Goal: Task Accomplishment & Management: Manage account settings

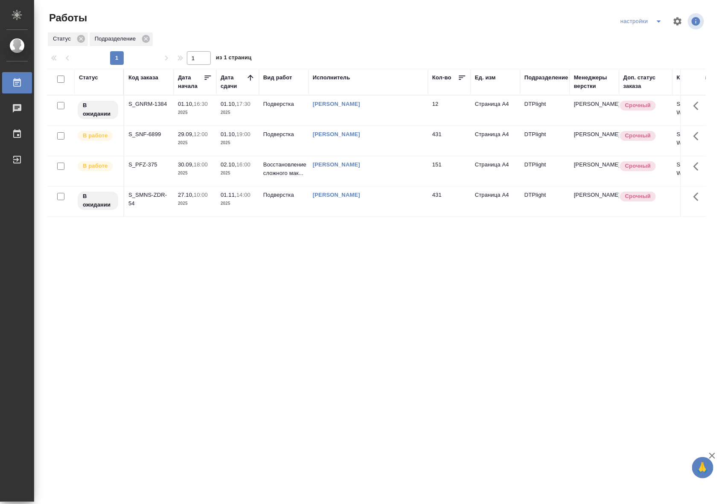
click at [328, 144] on td "[PERSON_NAME]" at bounding box center [367, 141] width 119 height 30
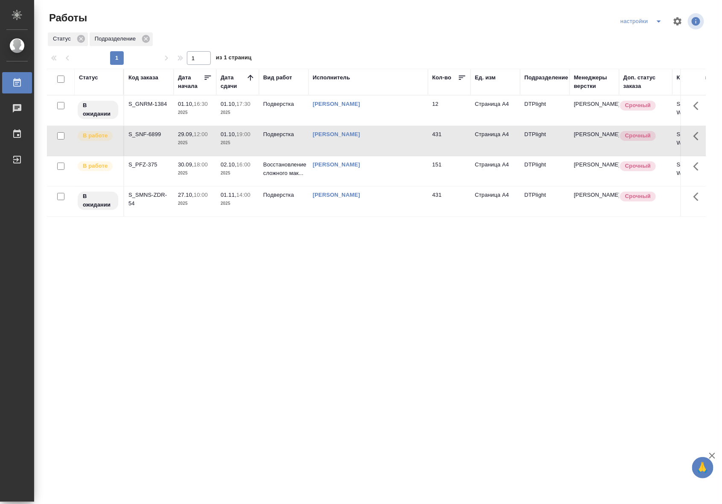
click at [154, 135] on div "S_SNF-6899" at bounding box center [148, 134] width 41 height 9
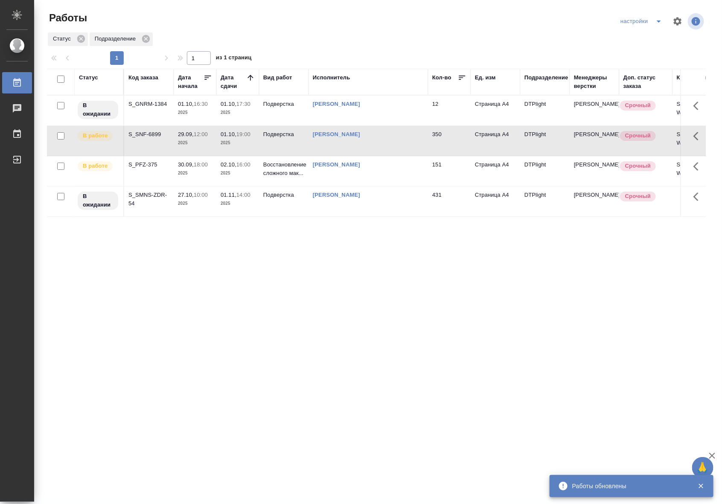
click at [380, 148] on td "[PERSON_NAME]" at bounding box center [367, 141] width 119 height 30
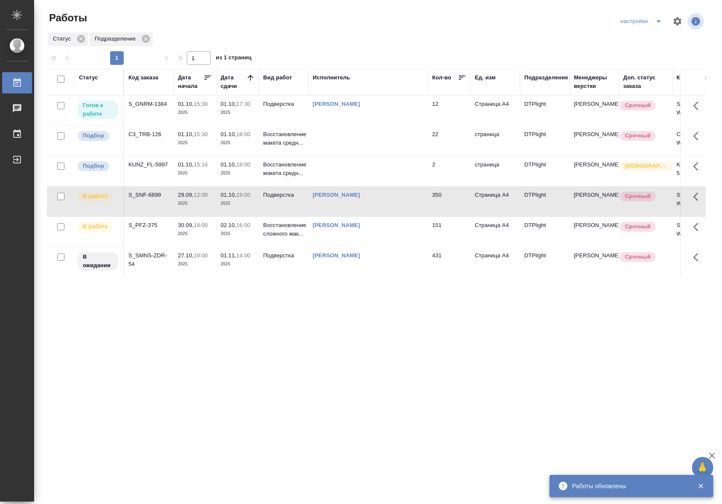
click at [364, 122] on td "[PERSON_NAME]" at bounding box center [367, 111] width 119 height 30
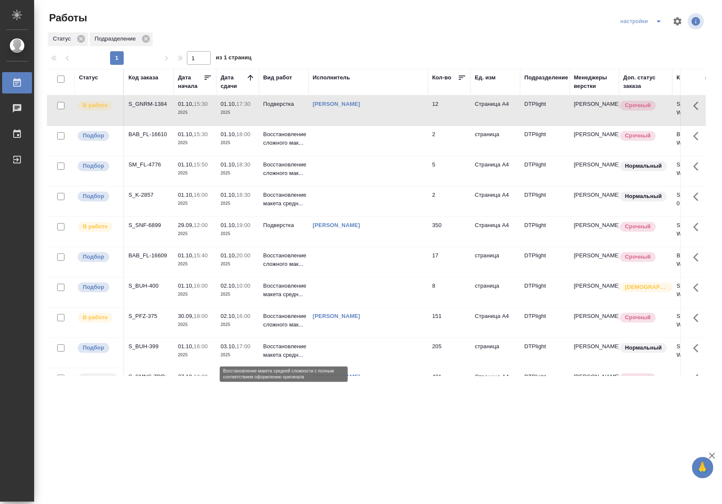
click at [295, 350] on p "Восстановление макета средн..." at bounding box center [283, 350] width 41 height 17
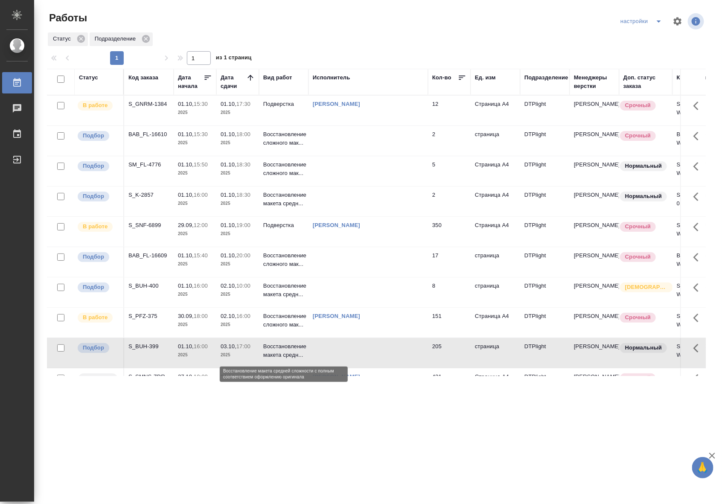
click at [295, 350] on p "Восстановление макета средн..." at bounding box center [283, 350] width 41 height 17
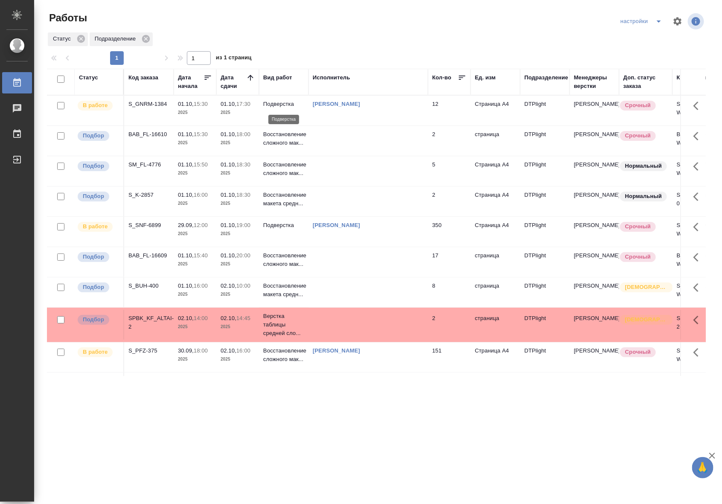
click at [277, 103] on p "Подверстка" at bounding box center [283, 104] width 41 height 9
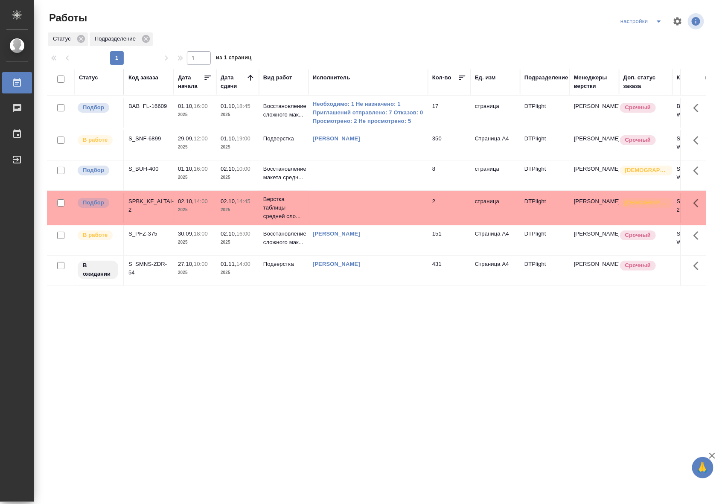
click at [416, 171] on td at bounding box center [367, 175] width 119 height 30
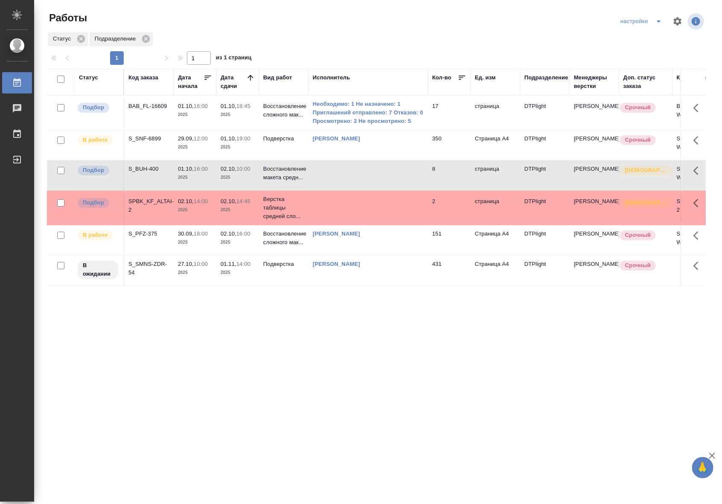
click at [412, 243] on td "[PERSON_NAME]" at bounding box center [367, 240] width 119 height 30
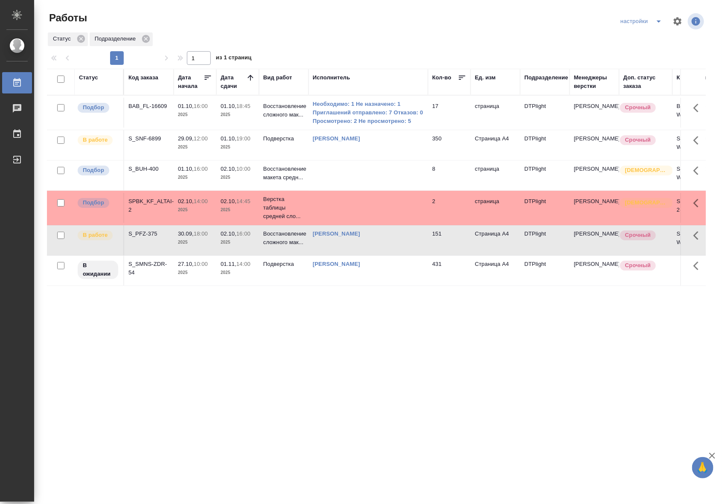
click at [412, 243] on td "[PERSON_NAME]" at bounding box center [367, 240] width 119 height 30
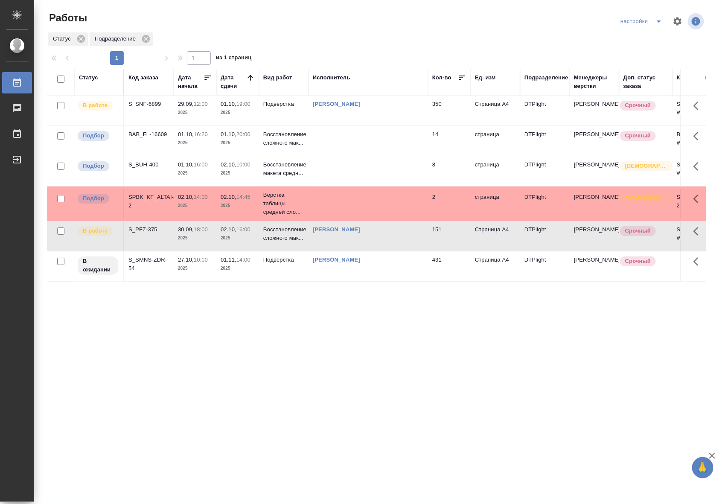
click at [186, 241] on p "2025" at bounding box center [195, 238] width 34 height 9
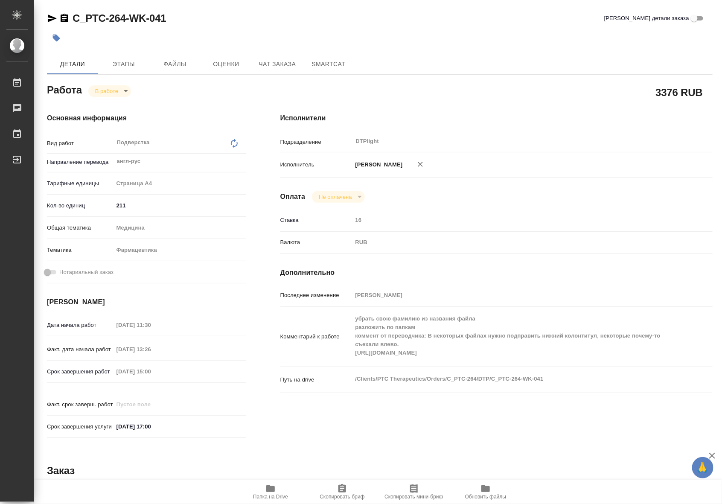
click at [115, 90] on body "🙏 .cls-1 fill:#fff; AWATERA Riianova Anna Работы 0 Чаты График Выйти C_PTC-264-…" at bounding box center [361, 252] width 722 height 504
click at [105, 105] on button "Выполнен" at bounding box center [110, 105] width 31 height 9
type textarea "x"
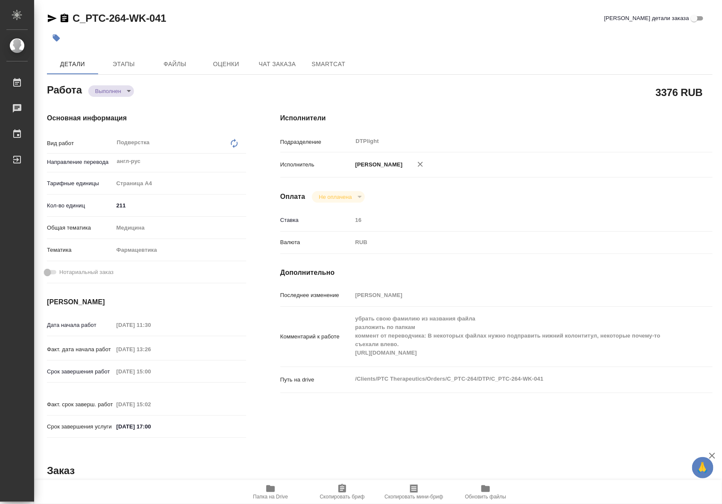
type textarea "x"
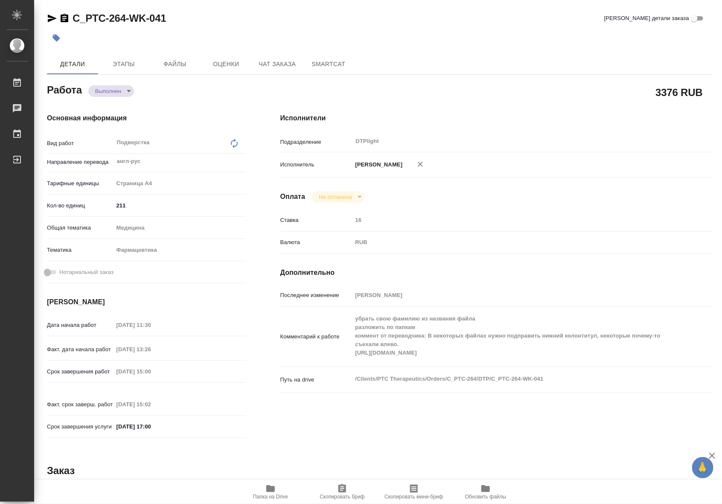
type textarea "x"
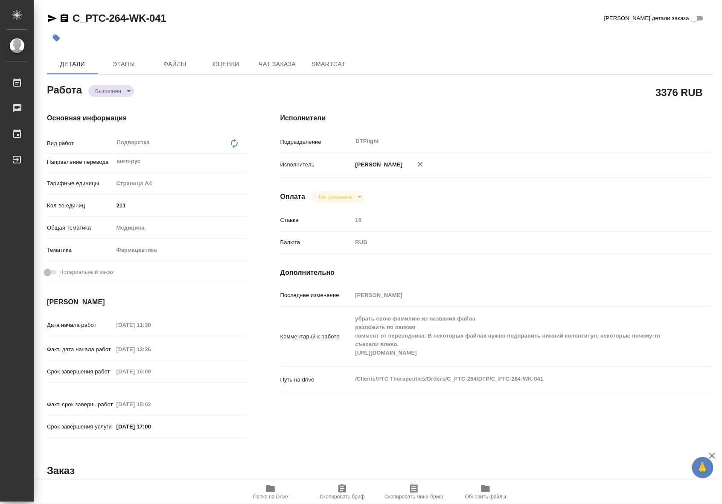
type textarea "x"
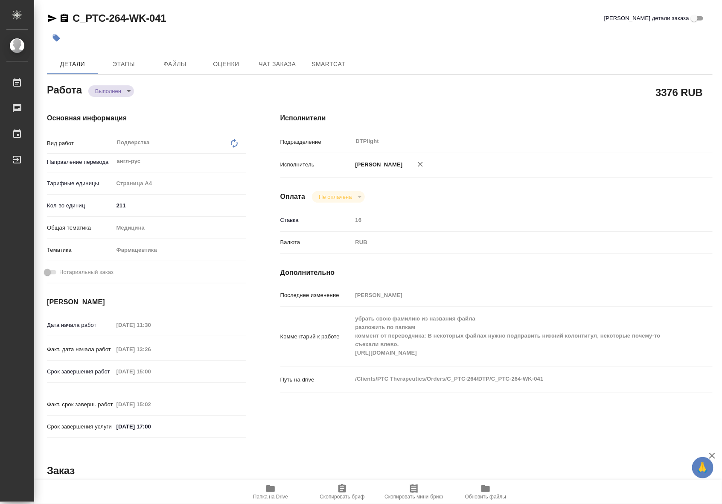
type textarea "x"
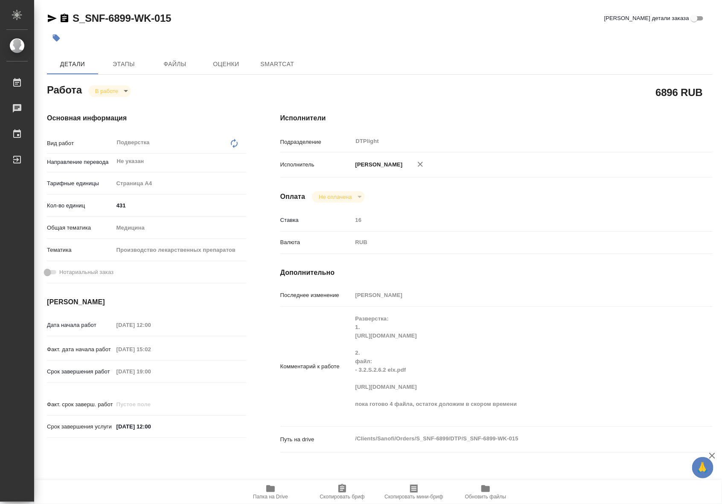
type textarea "x"
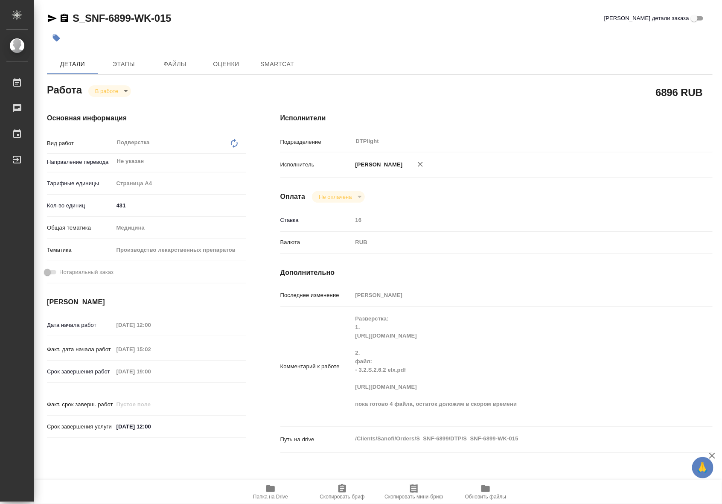
type textarea "x"
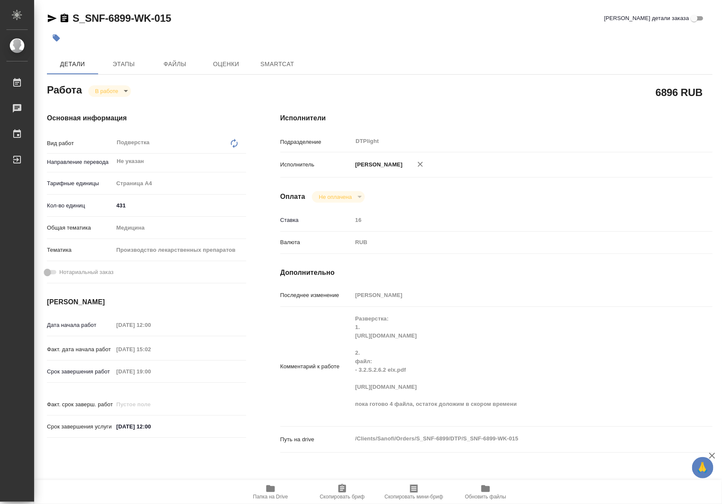
type textarea "x"
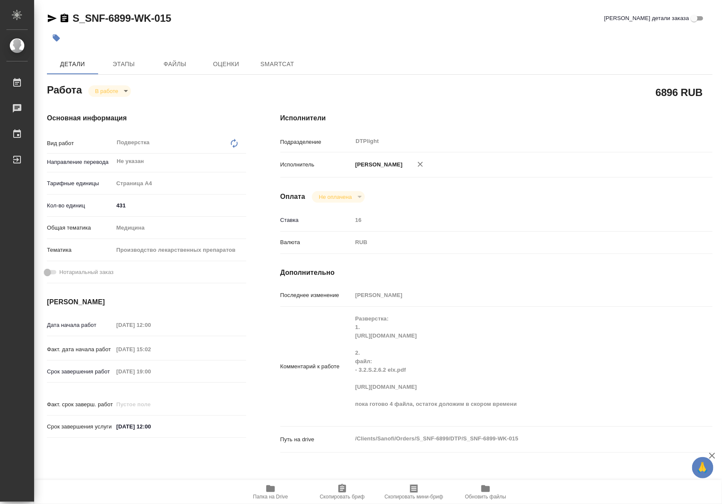
type textarea "x"
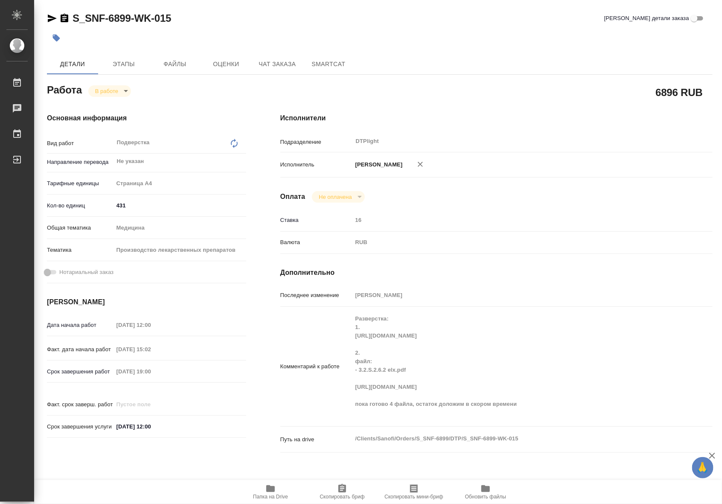
type textarea "x"
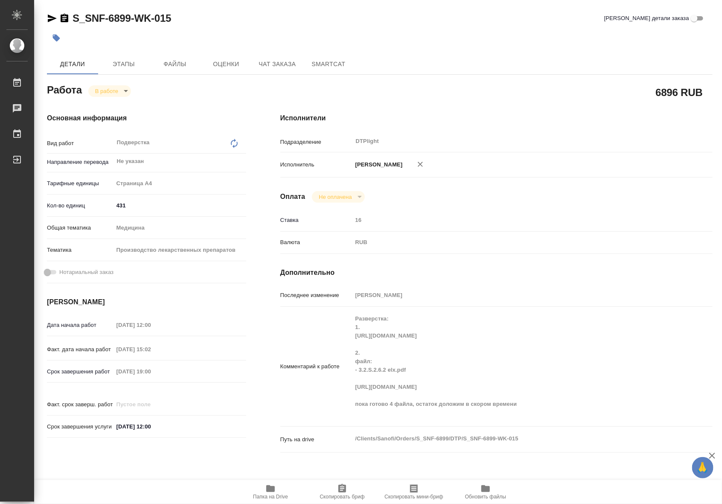
type textarea "x"
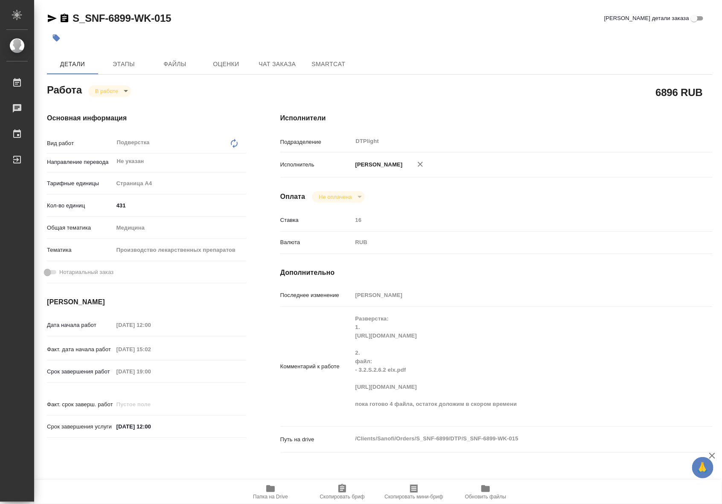
scroll to position [124, 0]
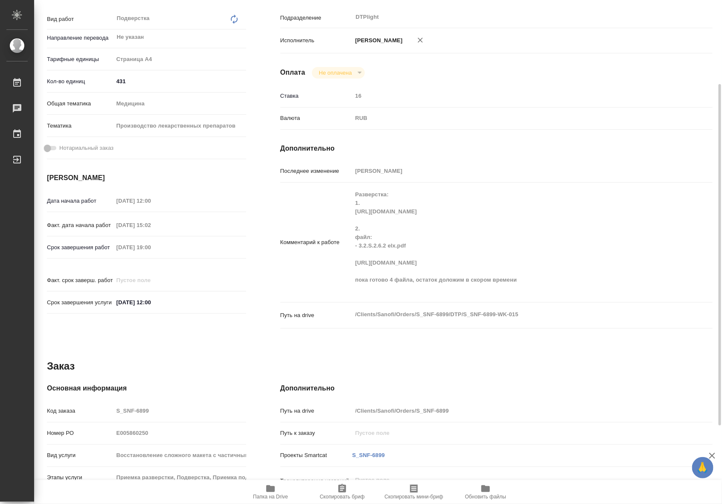
click at [271, 494] on span "Папка на Drive" at bounding box center [270, 497] width 35 height 6
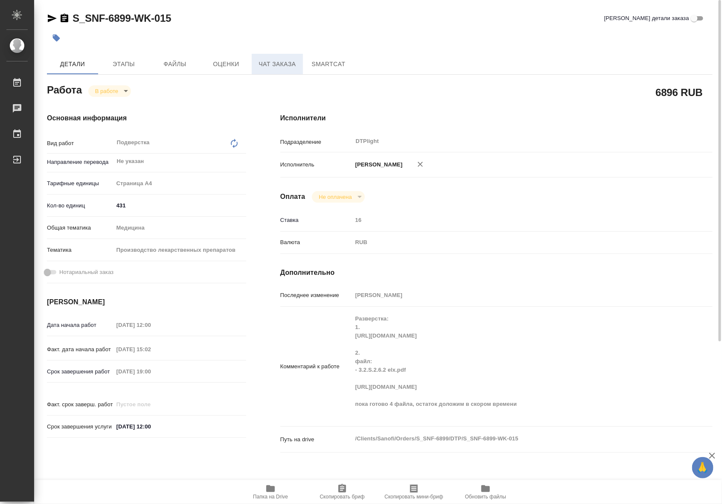
click at [273, 60] on span "Чат заказа" at bounding box center [277, 64] width 41 height 11
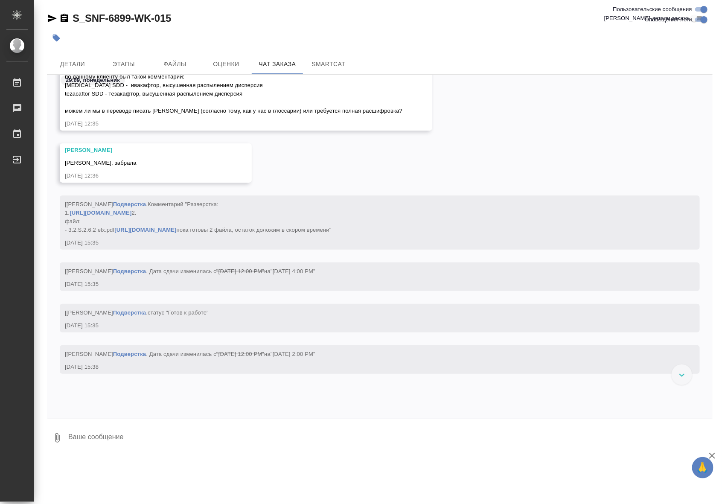
scroll to position [72747, 0]
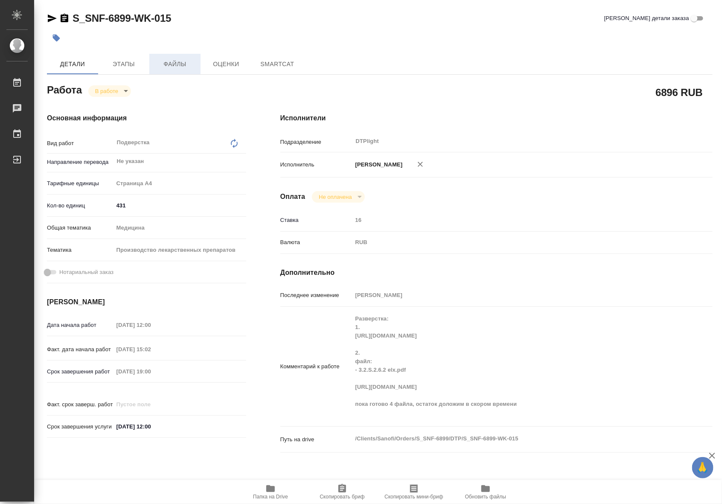
type textarea "x"
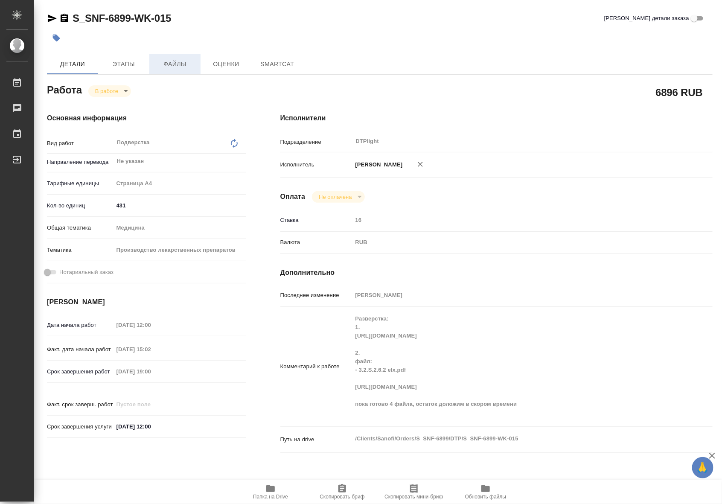
type textarea "x"
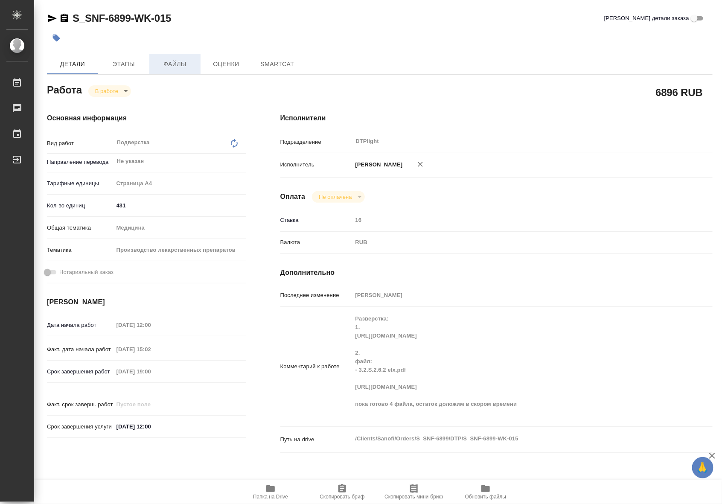
type textarea "x"
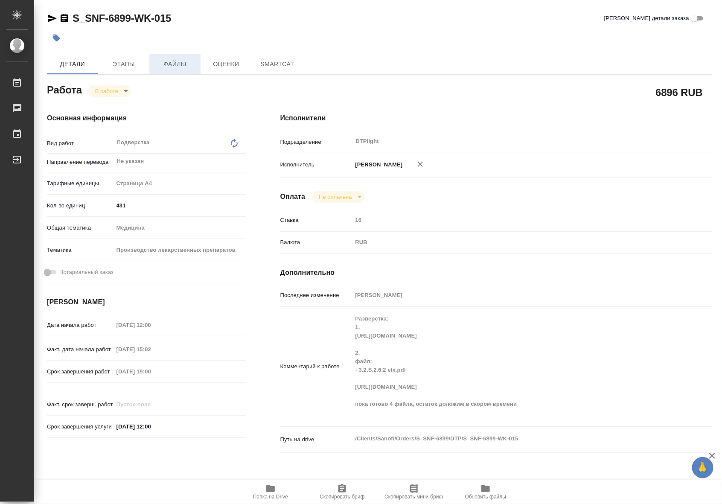
type textarea "x"
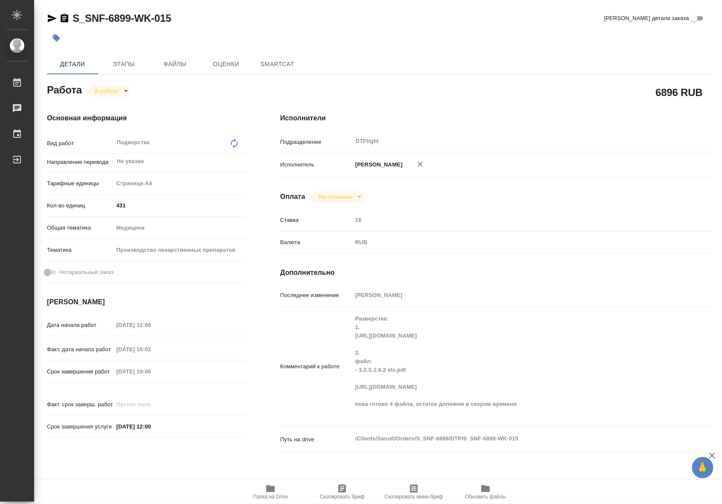
type textarea "x"
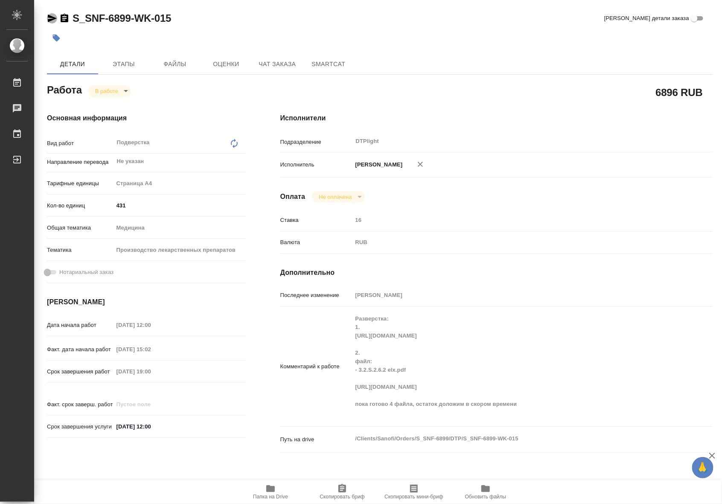
click at [51, 17] on icon "button" at bounding box center [52, 19] width 9 height 8
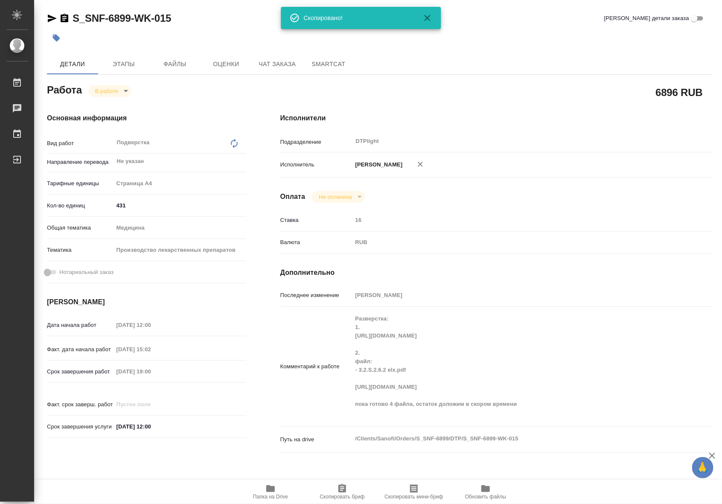
type textarea "x"
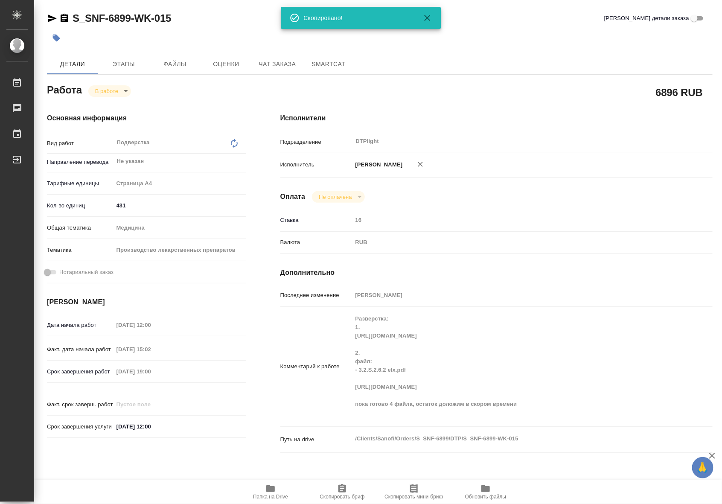
type textarea "x"
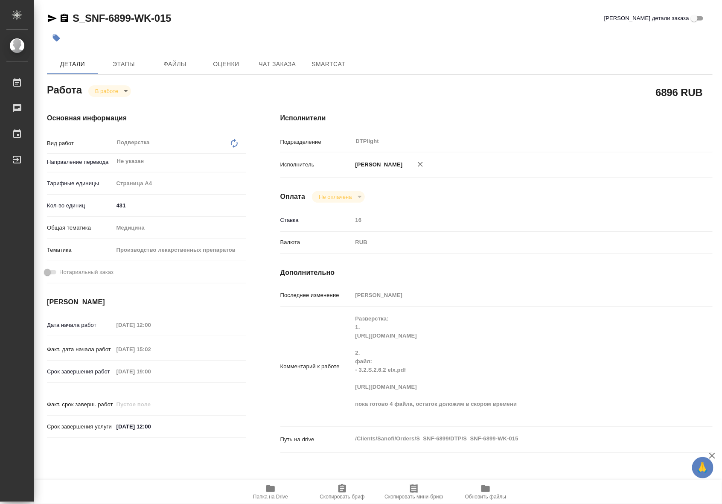
click at [633, 152] on hr at bounding box center [496, 152] width 432 height 0
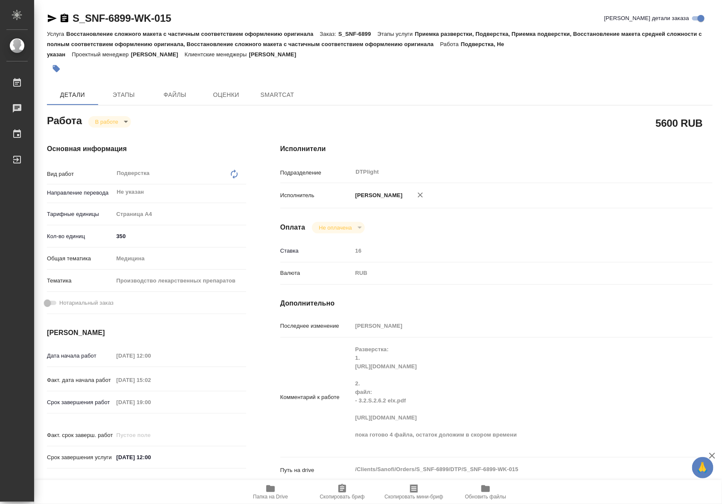
type textarea "x"
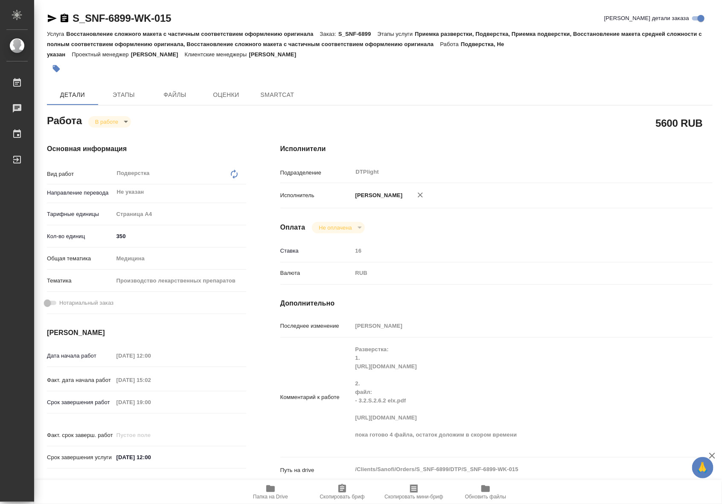
type textarea "x"
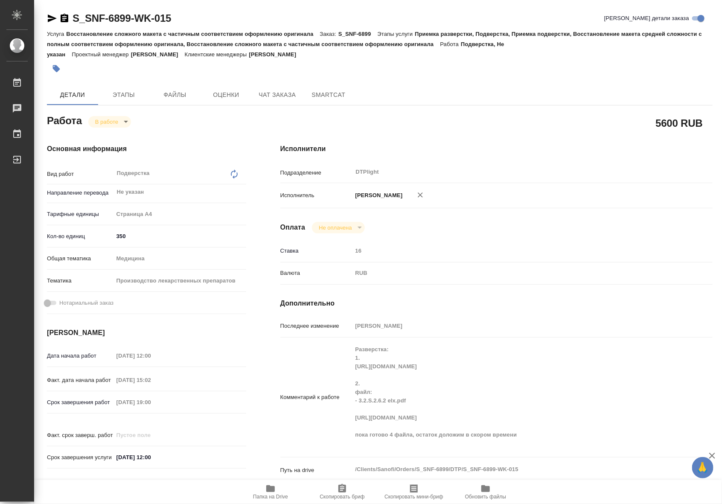
type textarea "x"
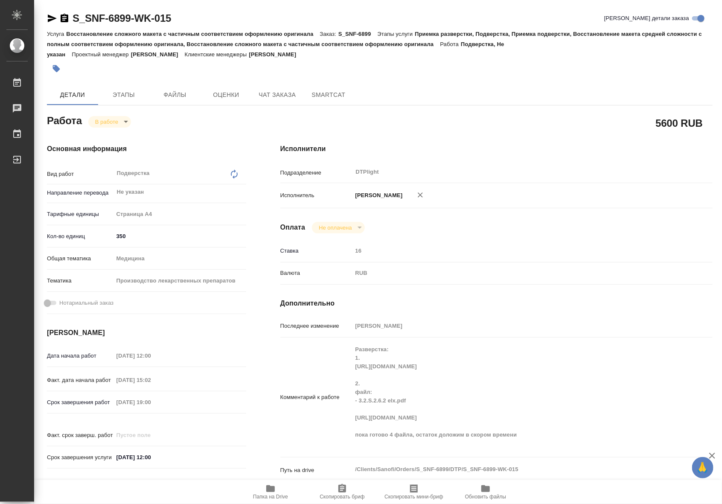
type textarea "x"
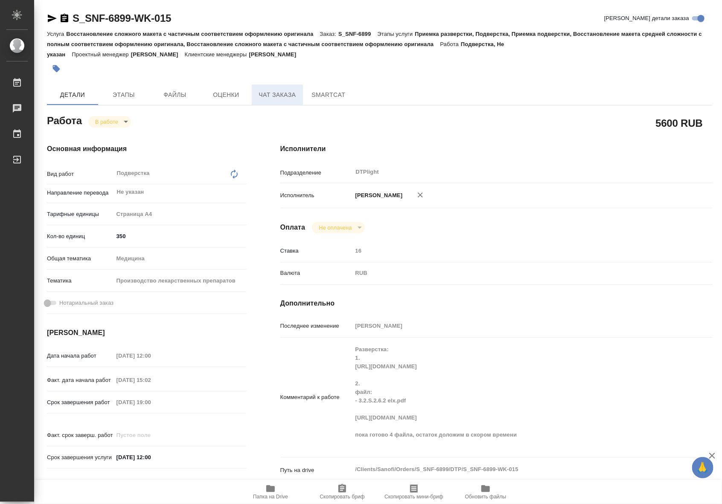
click at [282, 90] on span "Чат заказа" at bounding box center [277, 95] width 41 height 11
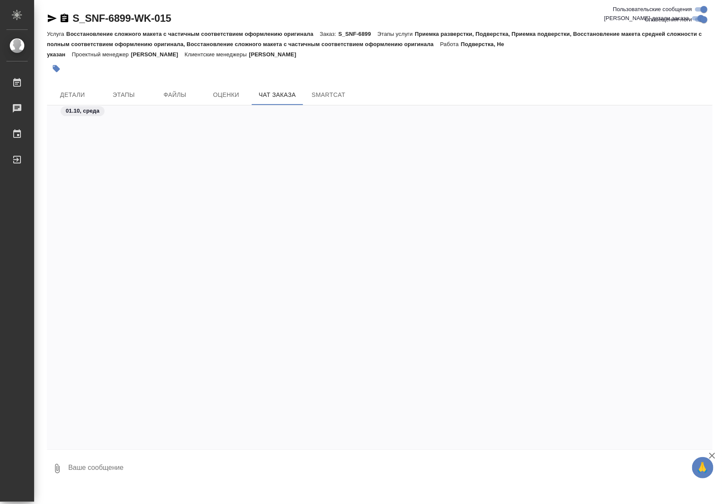
scroll to position [82413, 0]
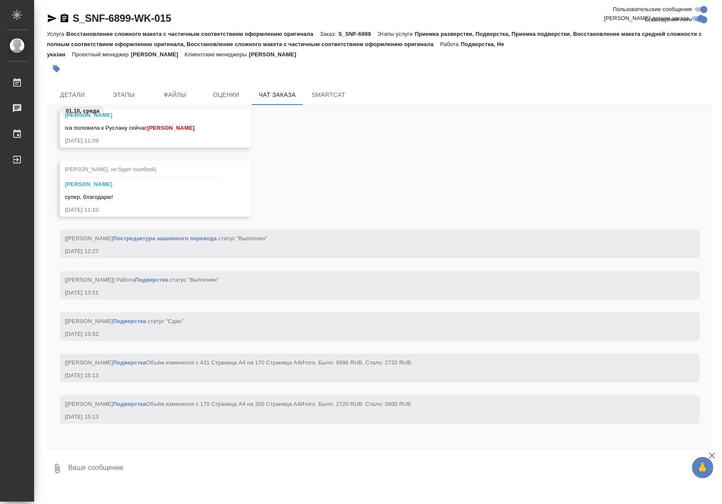
click at [142, 359] on link "Подверстка" at bounding box center [129, 362] width 33 height 6
click at [153, 276] on link "Подверстка" at bounding box center [151, 279] width 33 height 6
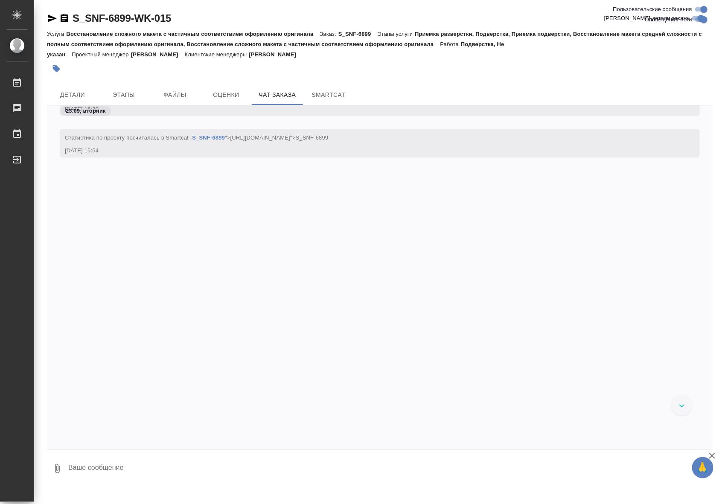
scroll to position [59469, 0]
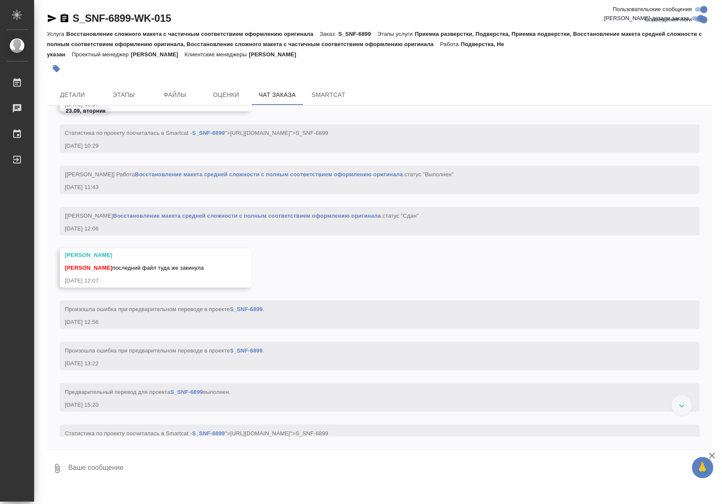
click at [168, 174] on link "Восстановление макета средней сложности с полным соответствием оформлению ориги…" at bounding box center [269, 174] width 268 height 6
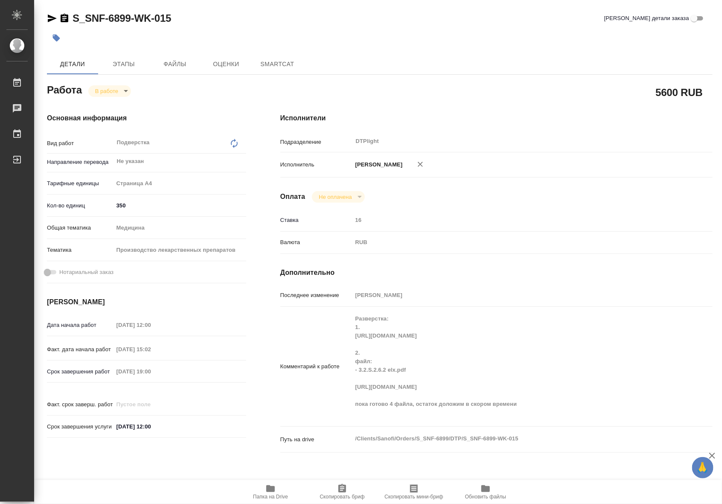
type textarea "x"
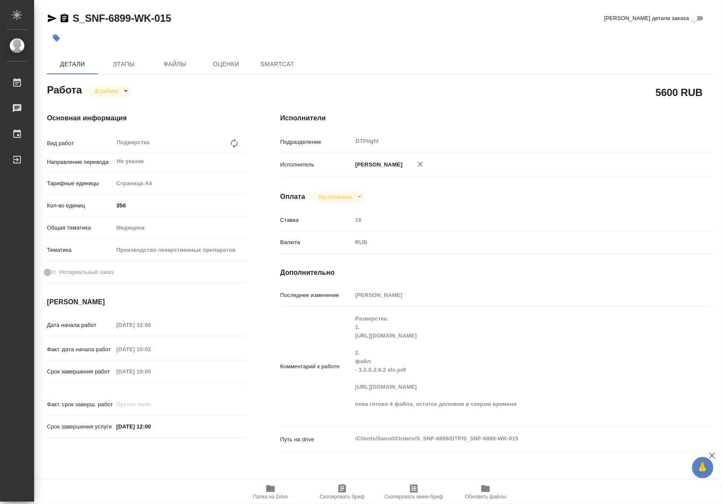
type textarea "x"
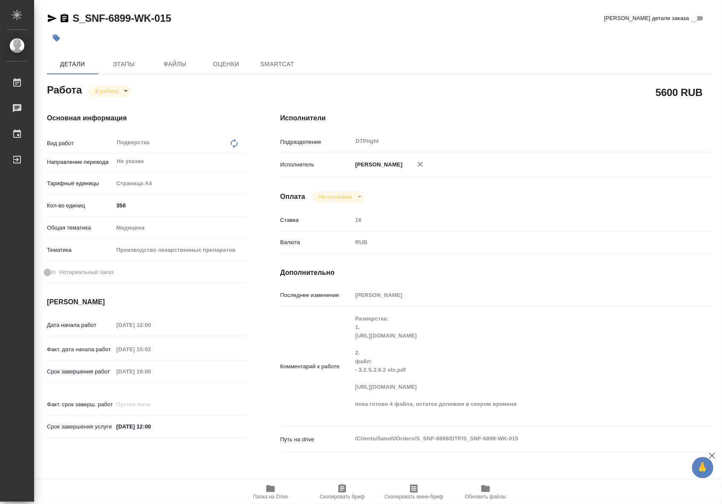
type textarea "x"
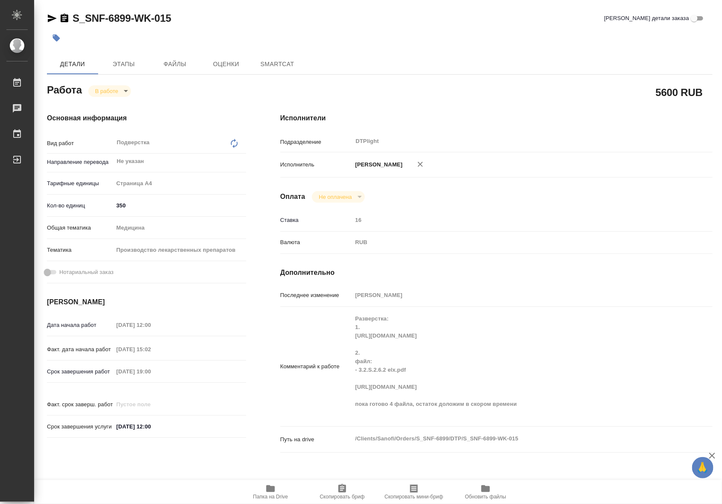
type textarea "x"
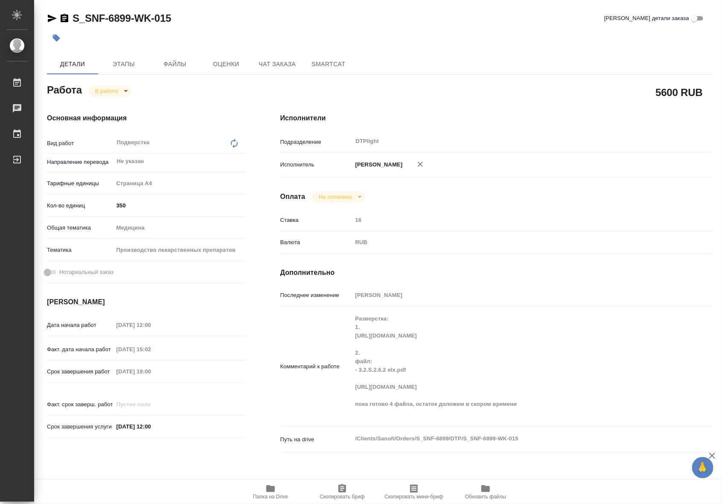
type textarea "x"
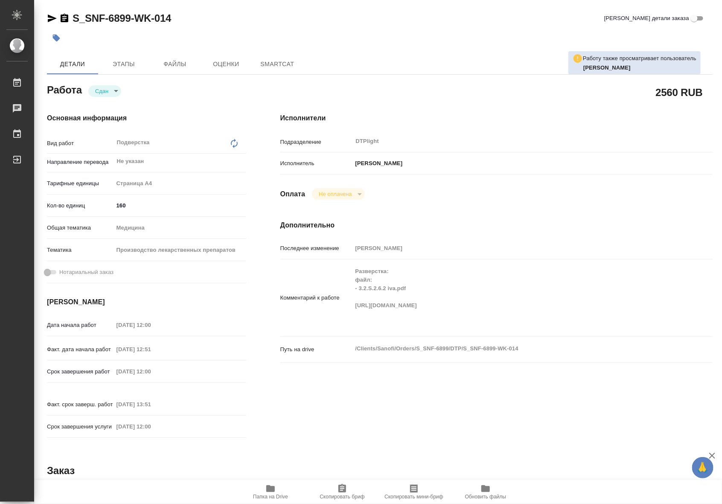
type textarea "x"
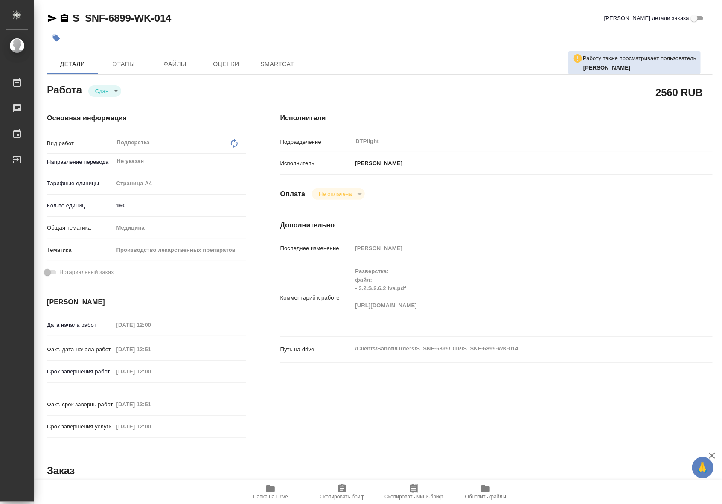
type textarea "x"
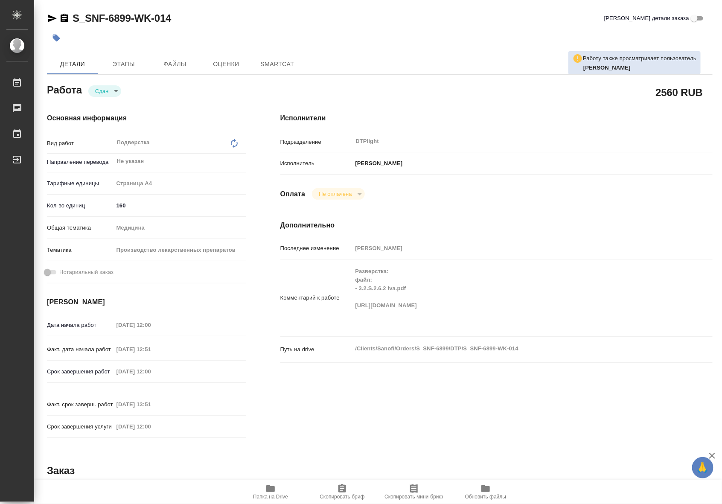
type textarea "x"
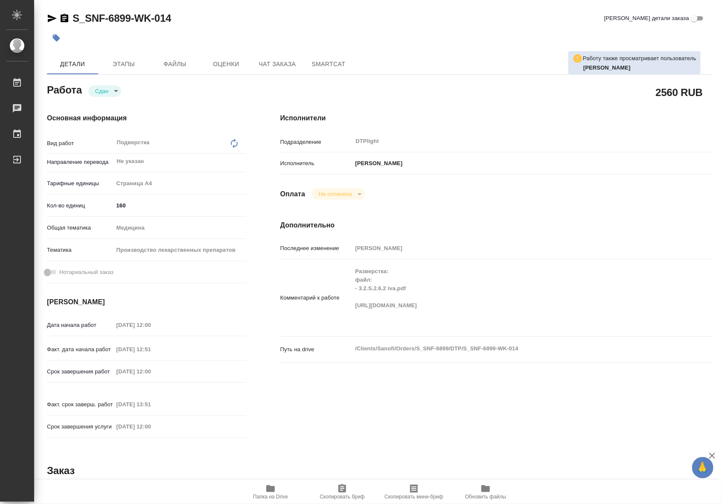
type textarea "x"
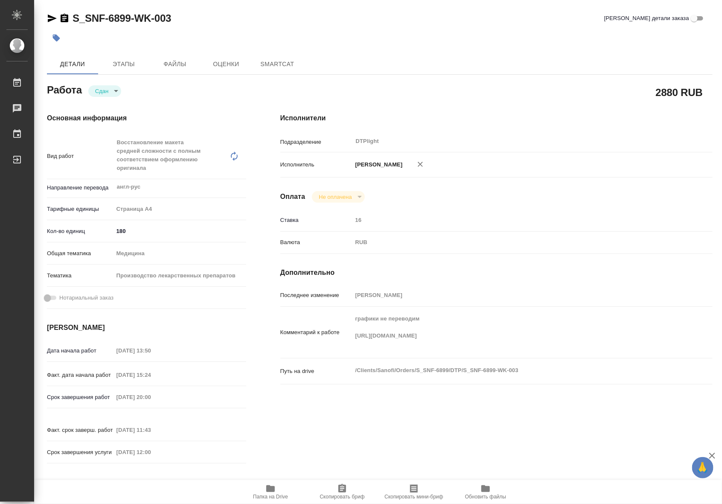
type textarea "x"
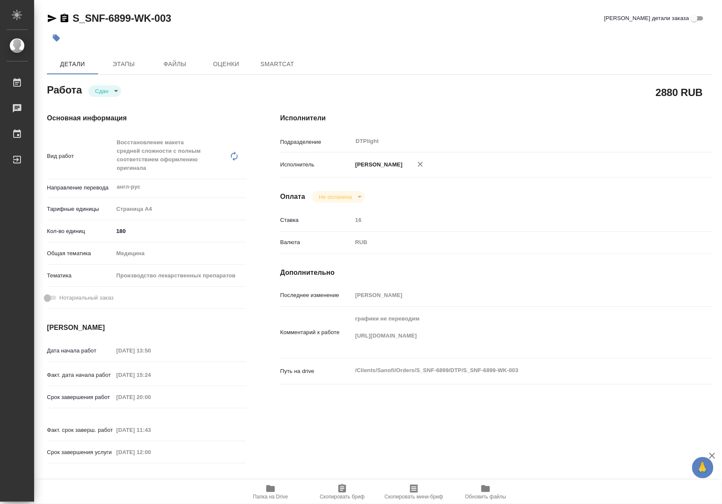
type textarea "x"
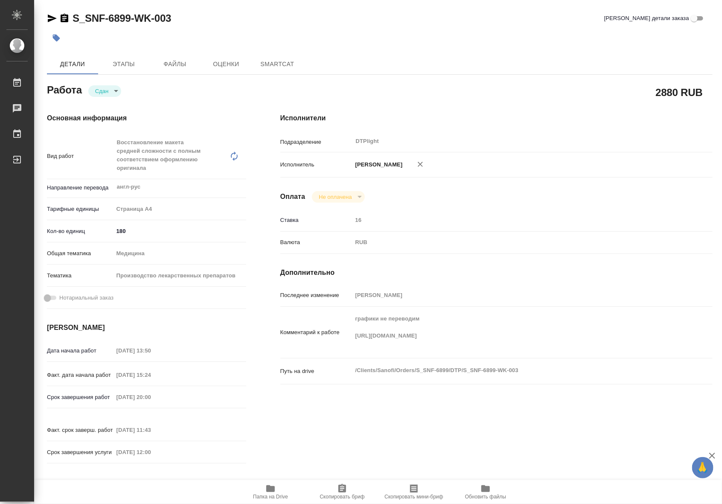
type textarea "x"
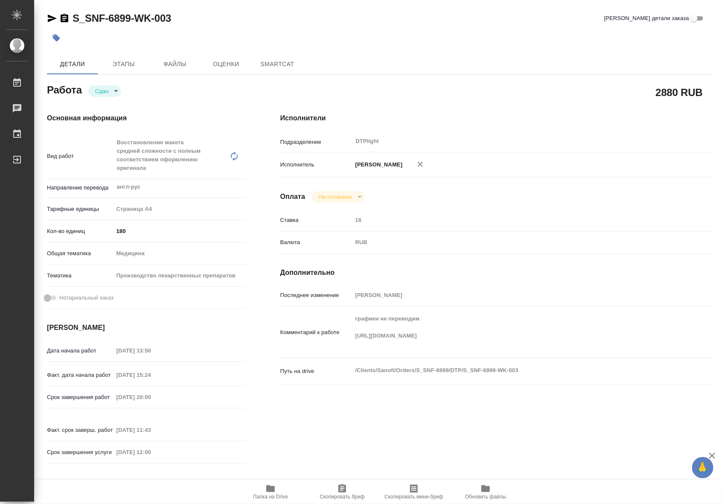
type textarea "x"
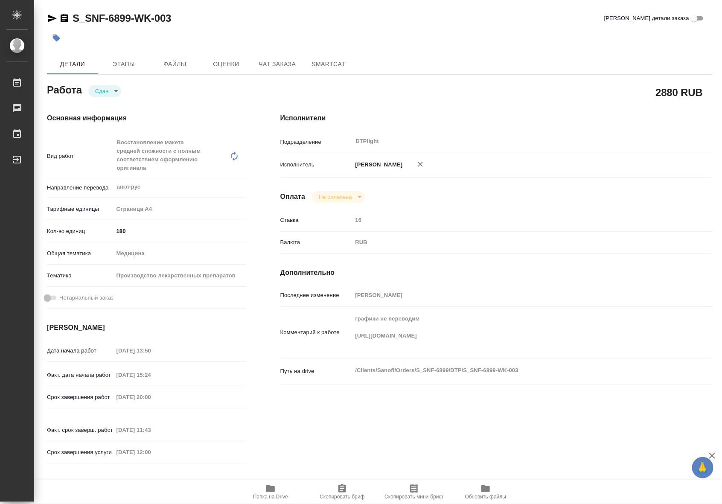
type textarea "x"
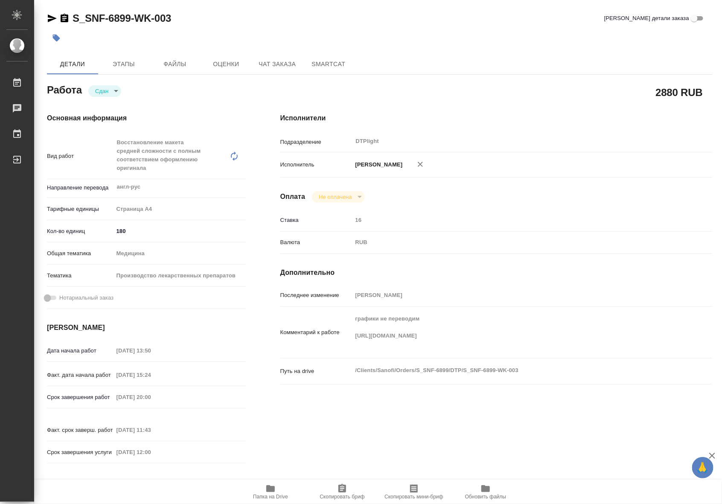
type textarea "x"
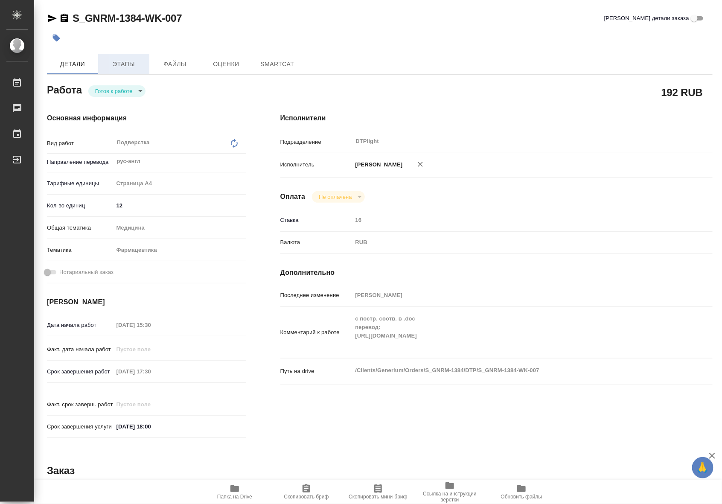
type textarea "x"
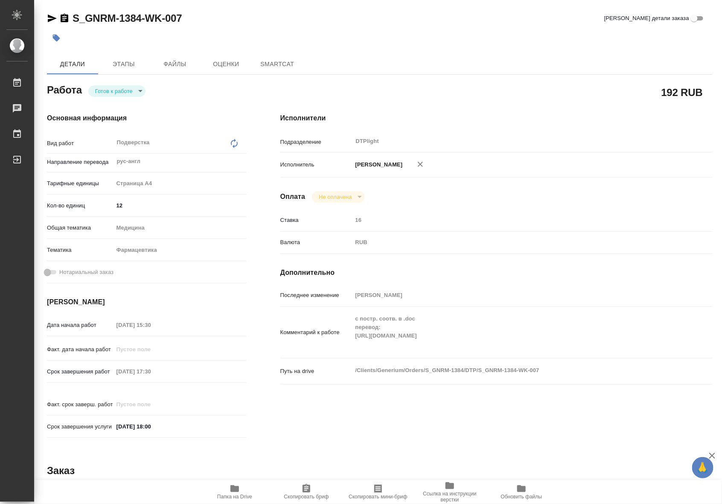
click at [135, 88] on body "🙏 .cls-1 fill:#fff; AWATERA Riianova [PERSON_NAME] Чаты График Выйти S_GNRM-138…" at bounding box center [361, 252] width 722 height 504
type textarea "x"
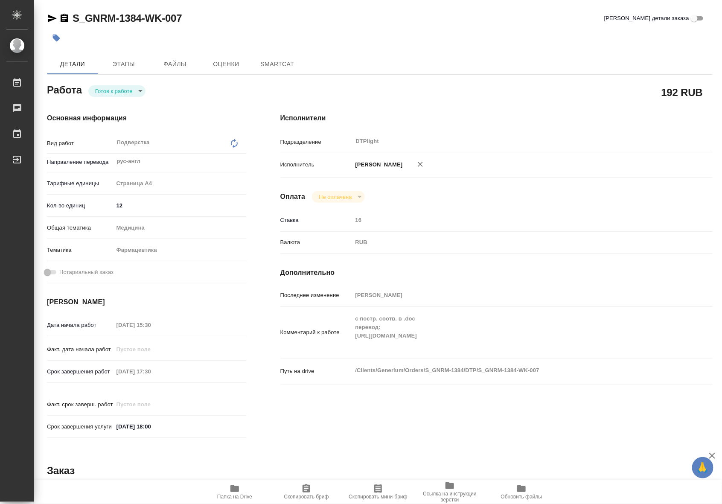
type textarea "x"
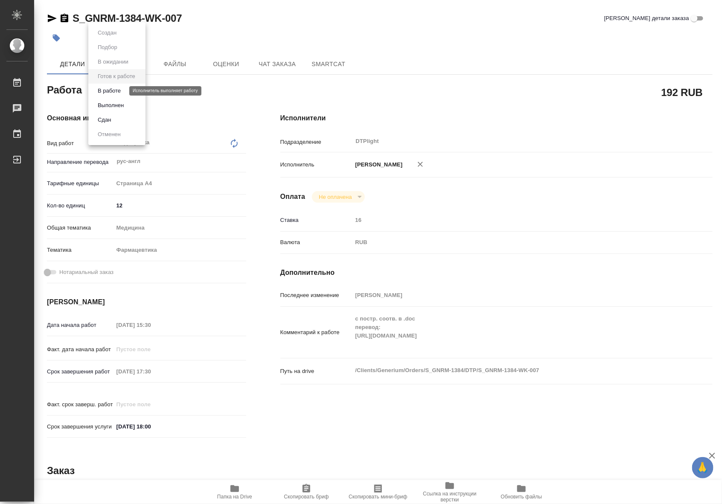
type textarea "x"
click at [111, 94] on button "В работе" at bounding box center [109, 90] width 28 height 9
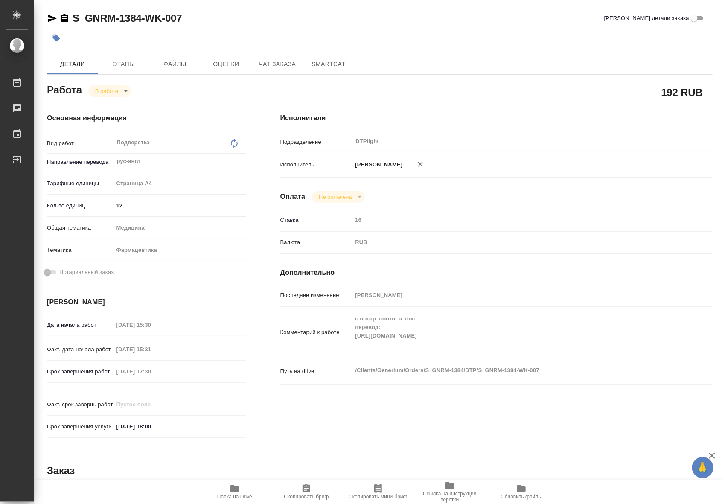
type textarea "x"
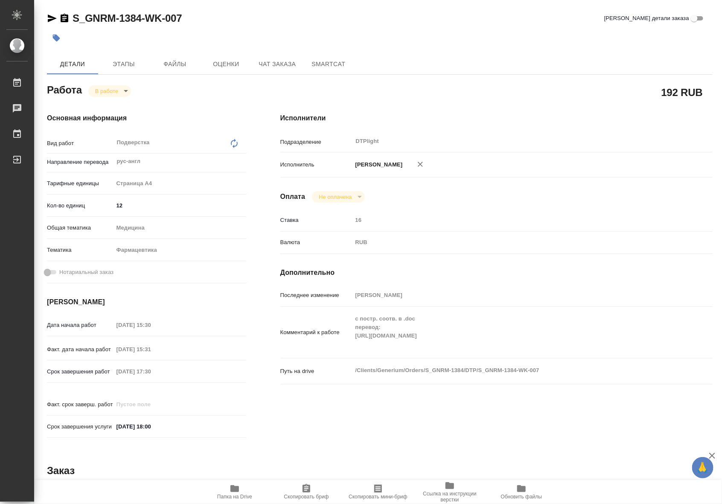
type textarea "x"
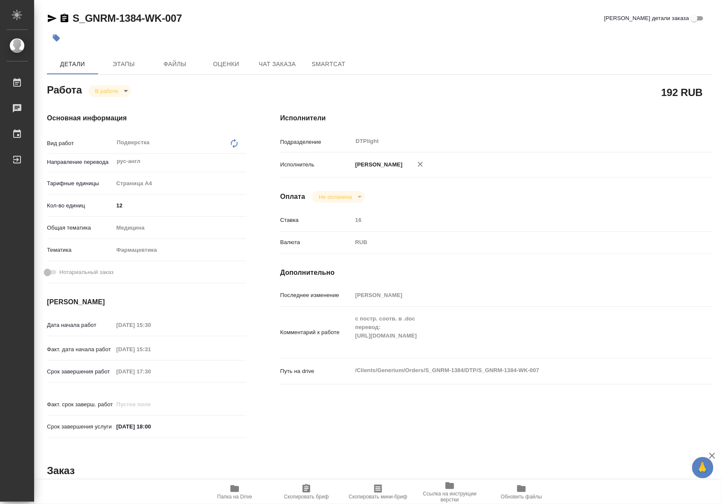
type textarea "x"
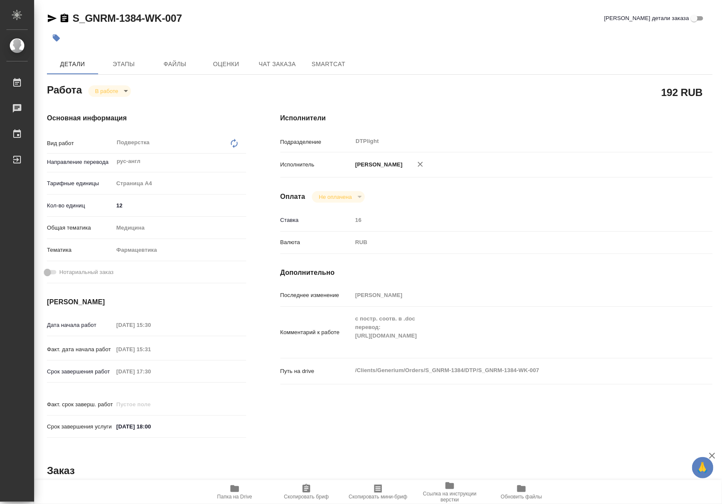
type textarea "x"
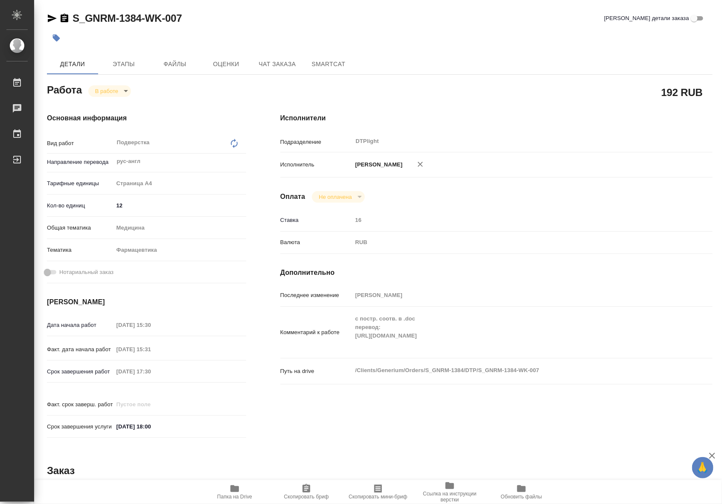
type textarea "x"
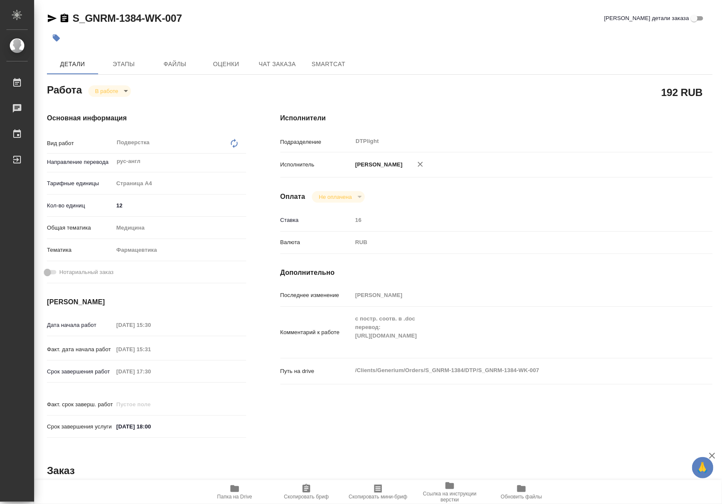
click at [240, 489] on span "Папка на Drive" at bounding box center [234, 491] width 61 height 16
click at [94, 96] on body "🙏 .cls-1 fill:#fff; AWATERA Riianova Anna Работы 0 Чаты График Выйти S_GNRM-138…" at bounding box center [361, 252] width 722 height 504
click at [102, 104] on button "Выполнен" at bounding box center [110, 105] width 31 height 9
type textarea "x"
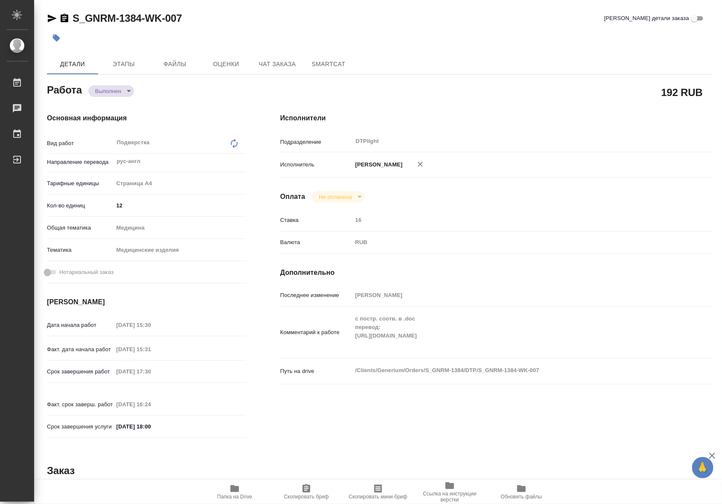
type textarea "x"
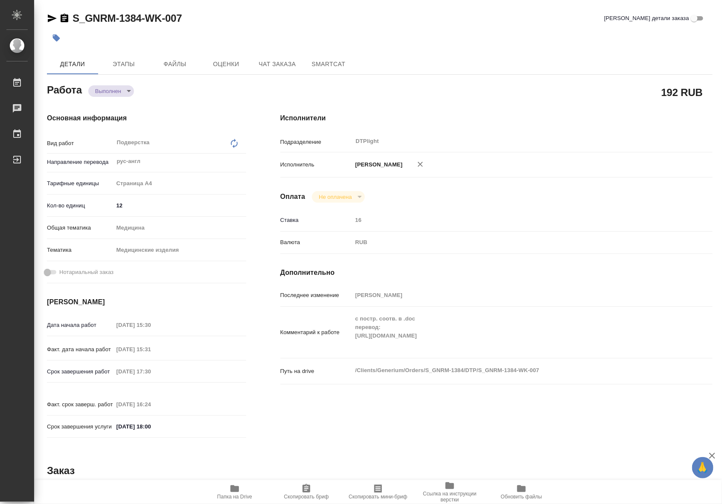
type textarea "x"
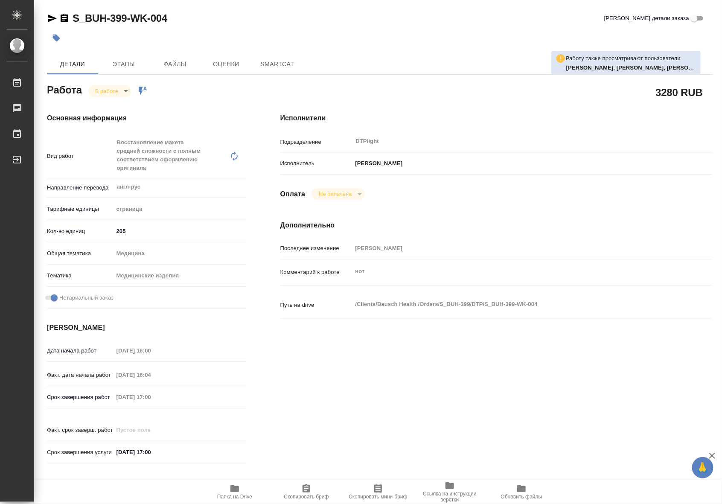
type textarea "x"
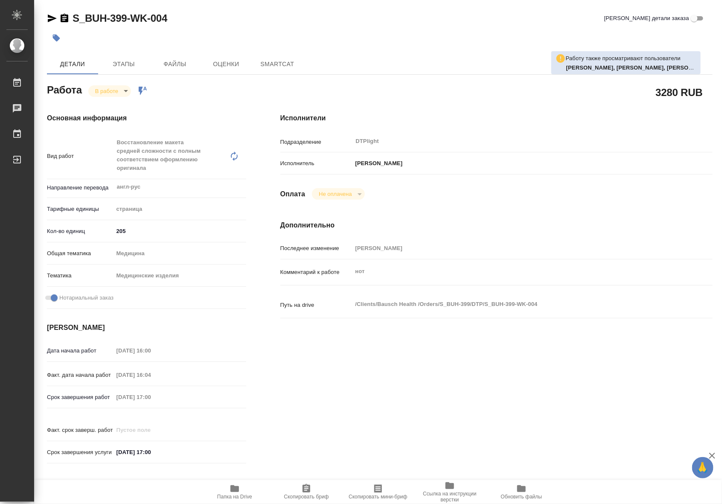
type textarea "x"
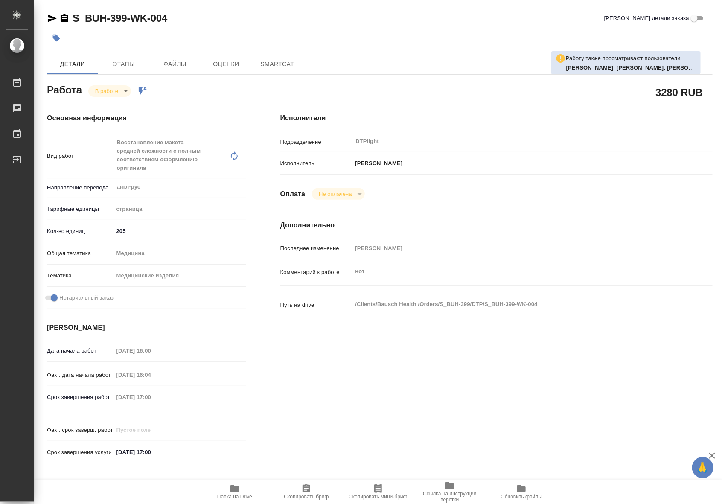
type textarea "x"
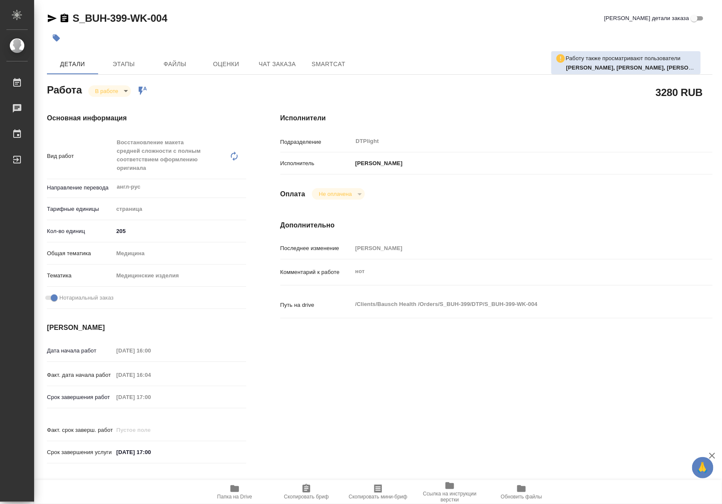
type textarea "x"
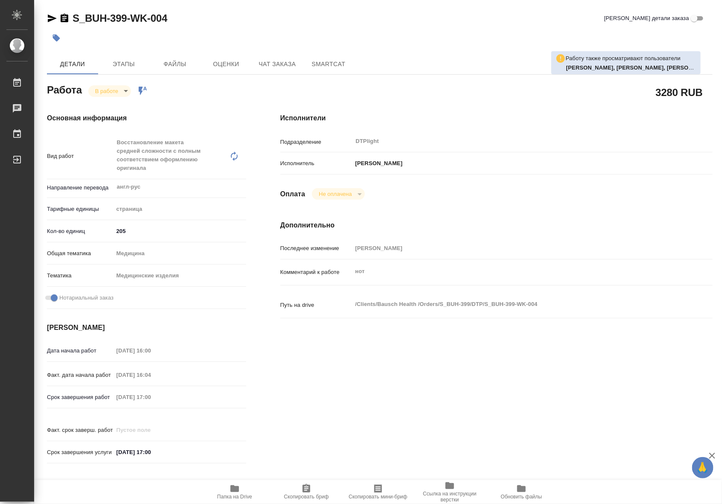
type textarea "x"
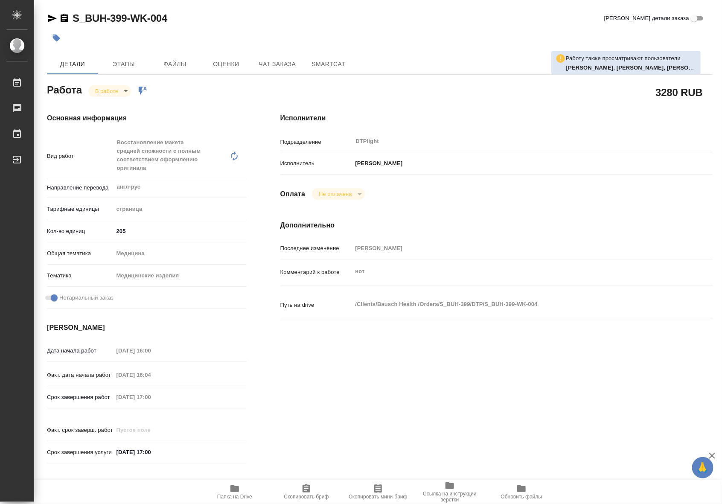
click at [247, 492] on span "Папка на Drive" at bounding box center [234, 491] width 61 height 16
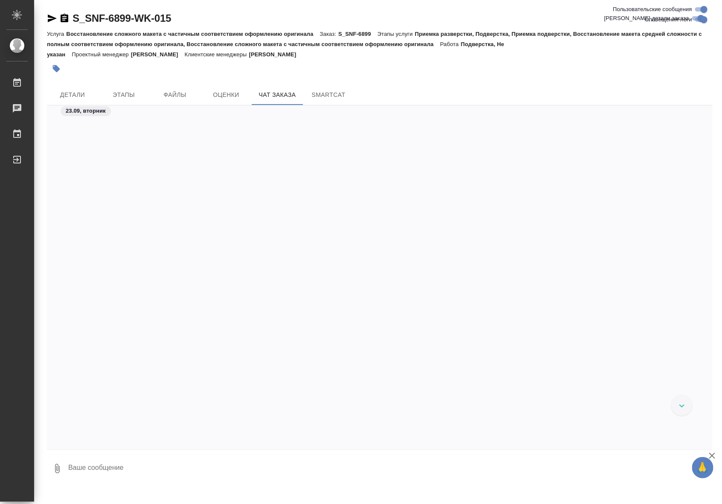
scroll to position [59469, 0]
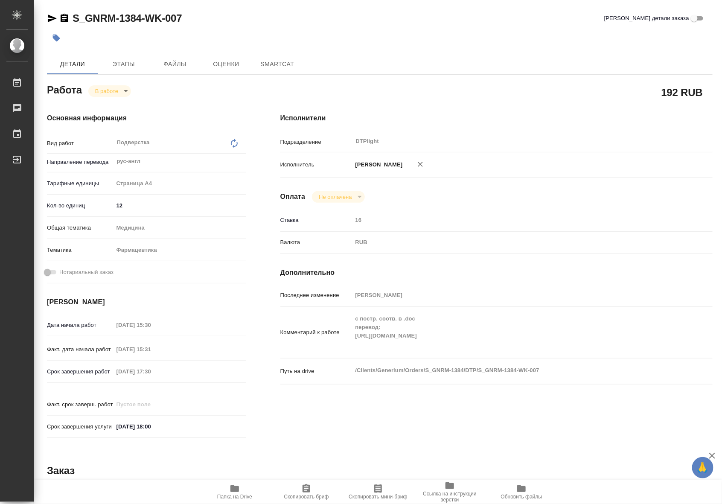
type textarea "x"
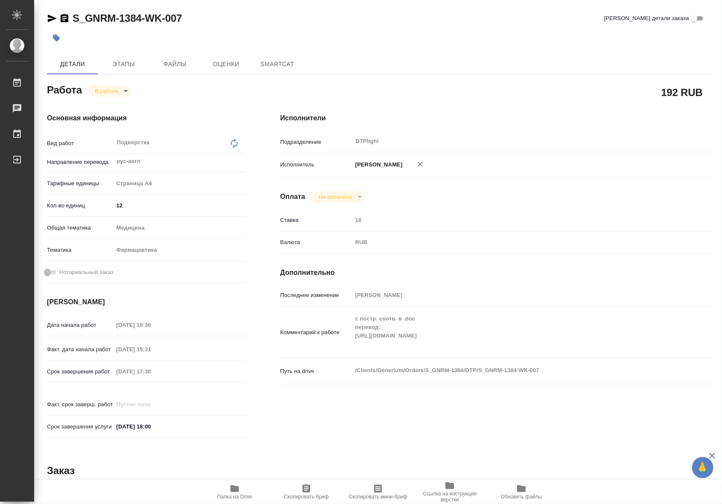
type textarea "x"
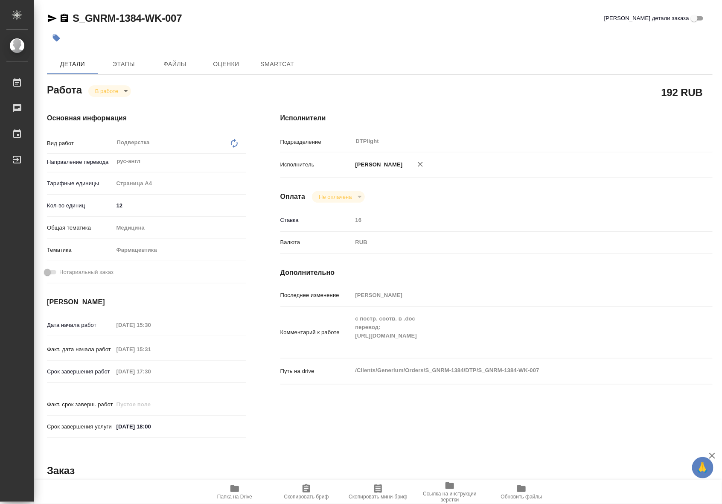
type textarea "x"
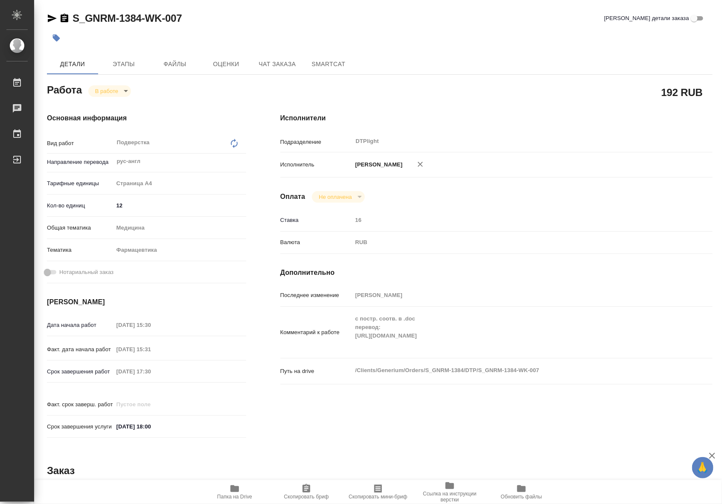
type textarea "x"
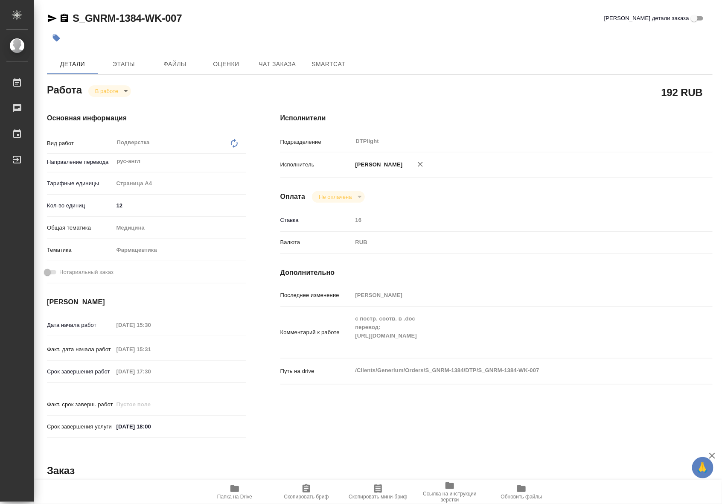
type textarea "x"
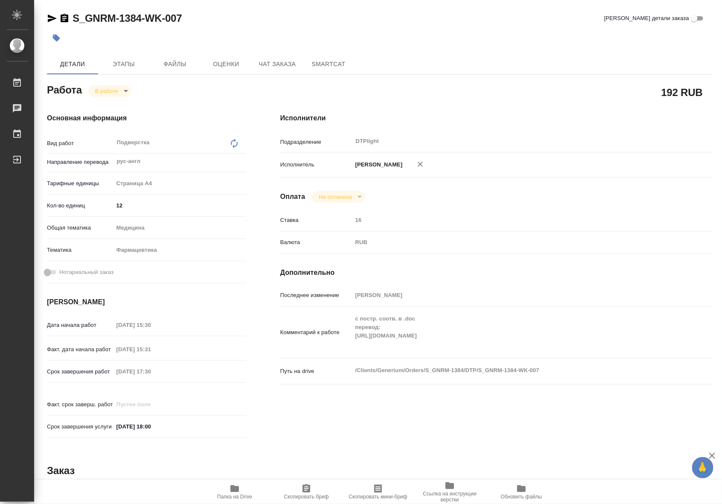
click at [240, 491] on span "Папка на Drive" at bounding box center [234, 491] width 61 height 16
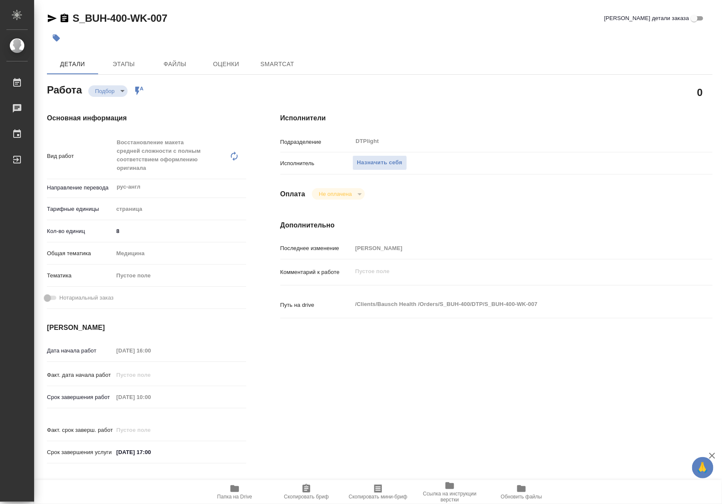
type textarea "x"
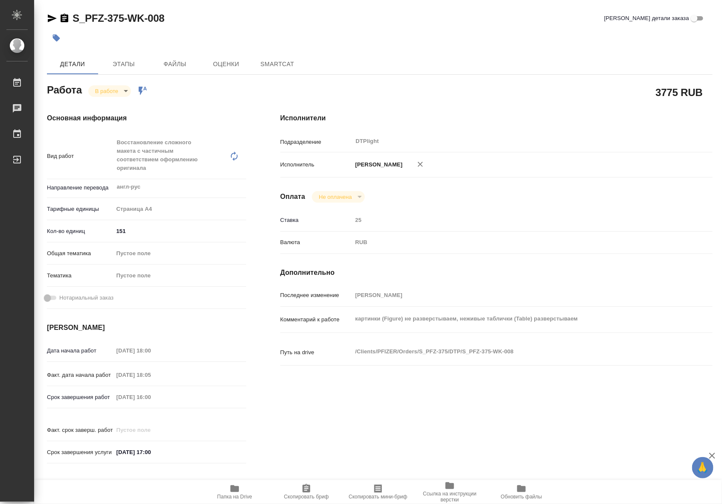
type textarea "x"
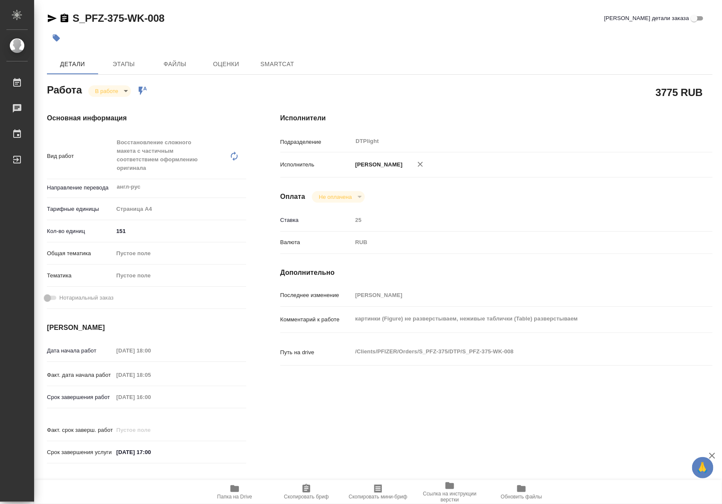
type textarea "x"
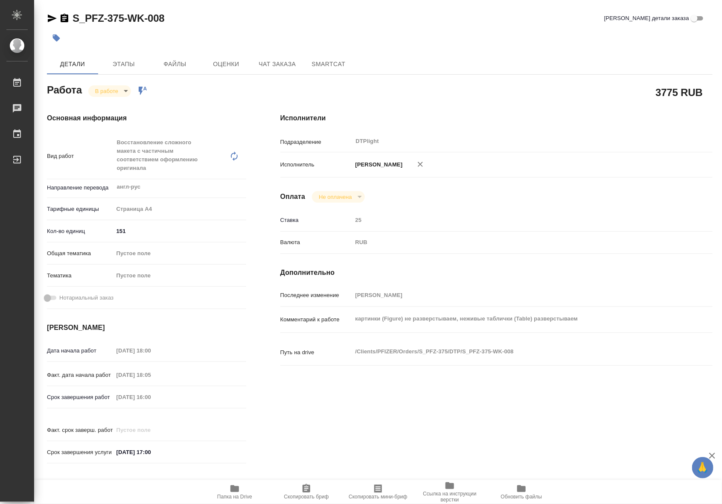
type textarea "x"
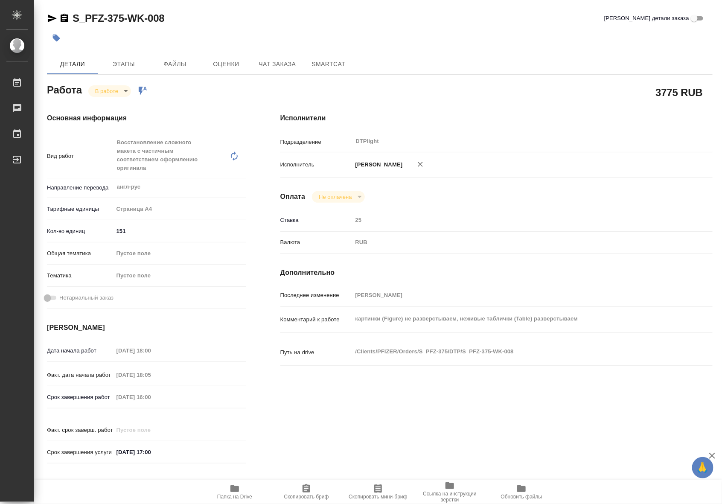
type textarea "x"
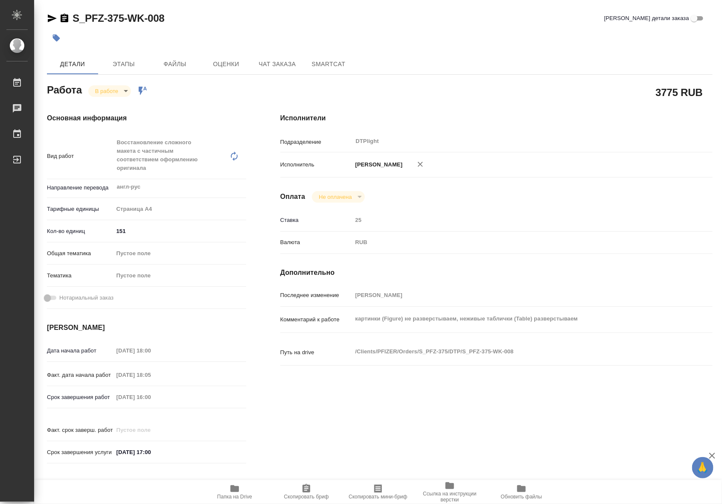
click at [246, 497] on span "Папка на Drive" at bounding box center [234, 497] width 35 height 6
click at [244, 486] on span "Папка на Drive" at bounding box center [234, 491] width 61 height 16
type textarea "x"
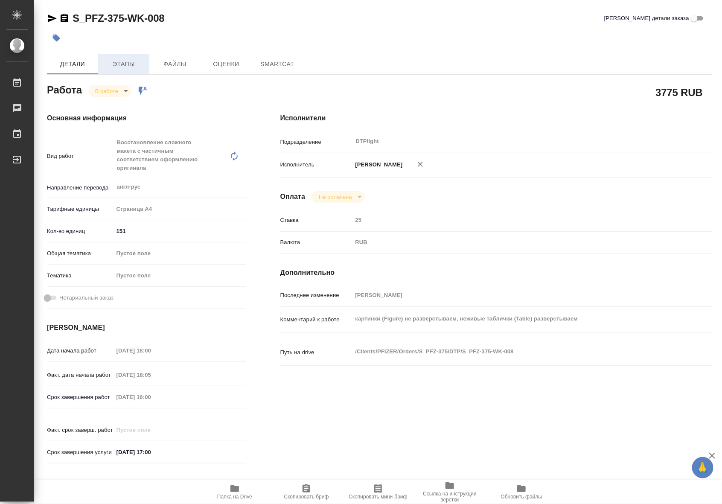
type textarea "x"
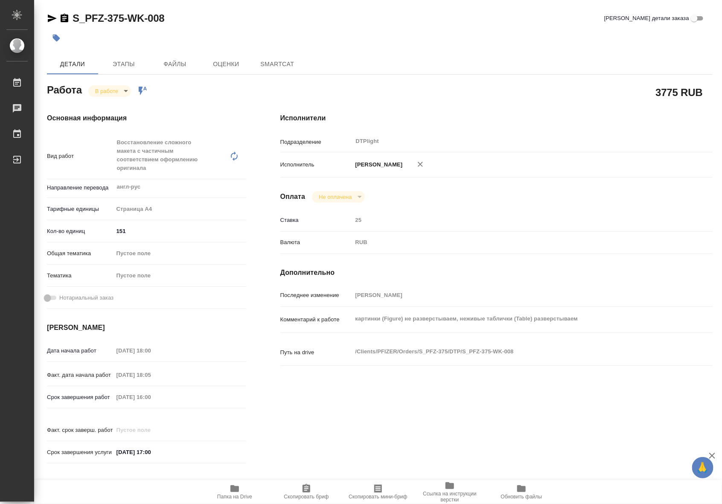
type textarea "x"
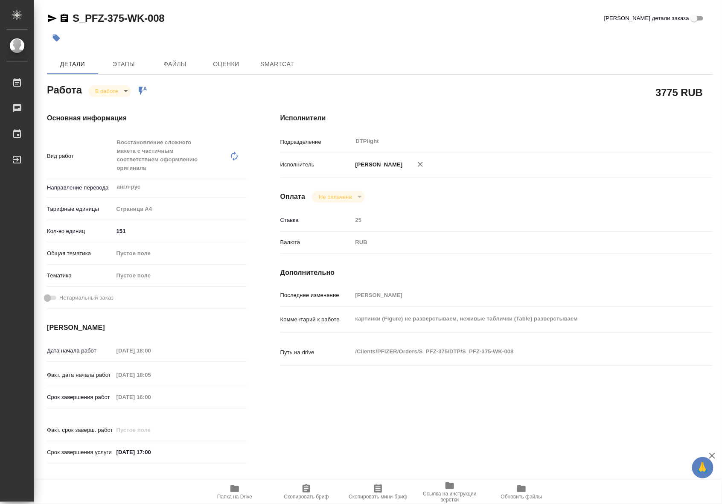
type textarea "x"
click at [50, 15] on icon "button" at bounding box center [52, 18] width 10 height 10
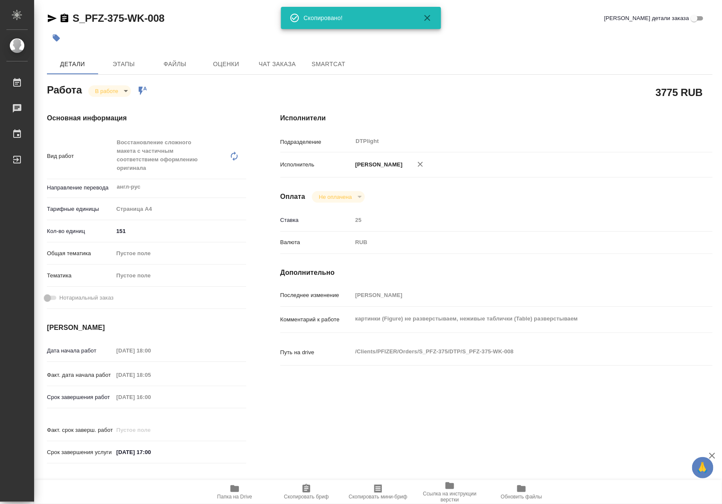
type textarea "x"
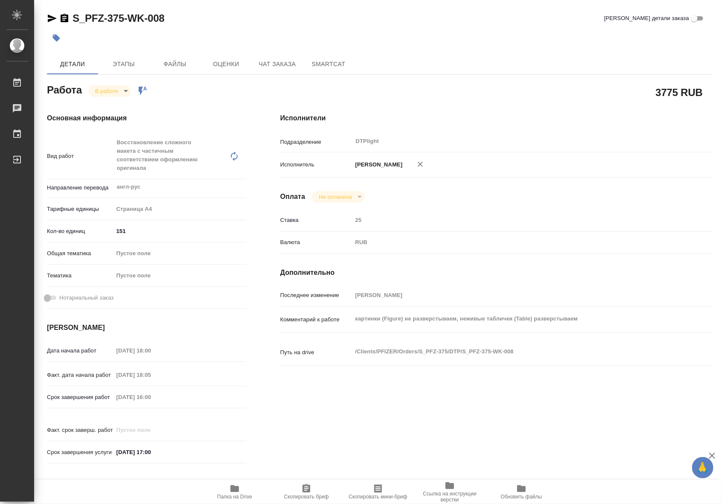
type textarea "x"
